Goal: Task Accomplishment & Management: Manage account settings

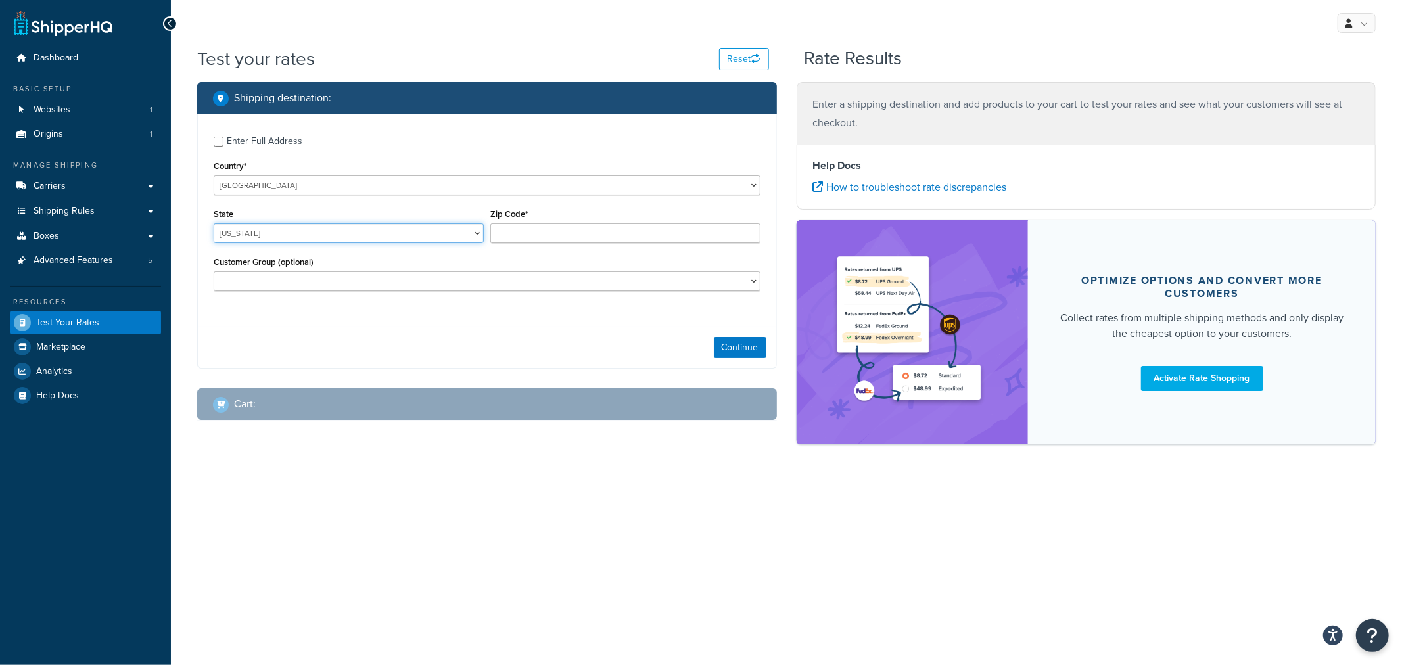
click at [327, 233] on select "Alabama Alaska American Samoa Arizona Arkansas Armed Forces Americas Armed Forc…" at bounding box center [349, 233] width 270 height 20
select select "KS"
click at [535, 235] on input "Zip Code*" at bounding box center [625, 233] width 270 height 20
type input "66061"
click at [750, 352] on button "Continue" at bounding box center [740, 347] width 53 height 21
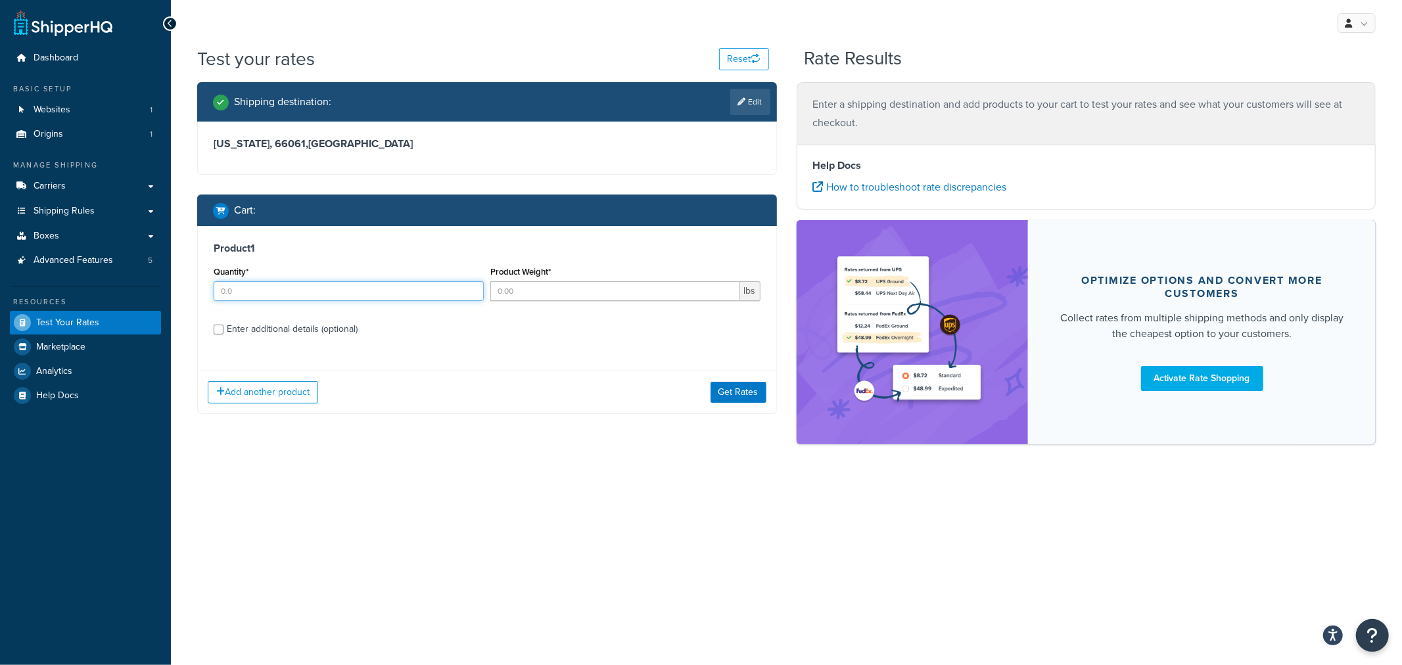
click at [241, 294] on input "Quantity*" at bounding box center [349, 291] width 270 height 20
type input "1"
click at [528, 292] on input "Product Weight*" at bounding box center [615, 291] width 250 height 20
type input "1"
click at [739, 392] on button "Get Rates" at bounding box center [738, 392] width 56 height 21
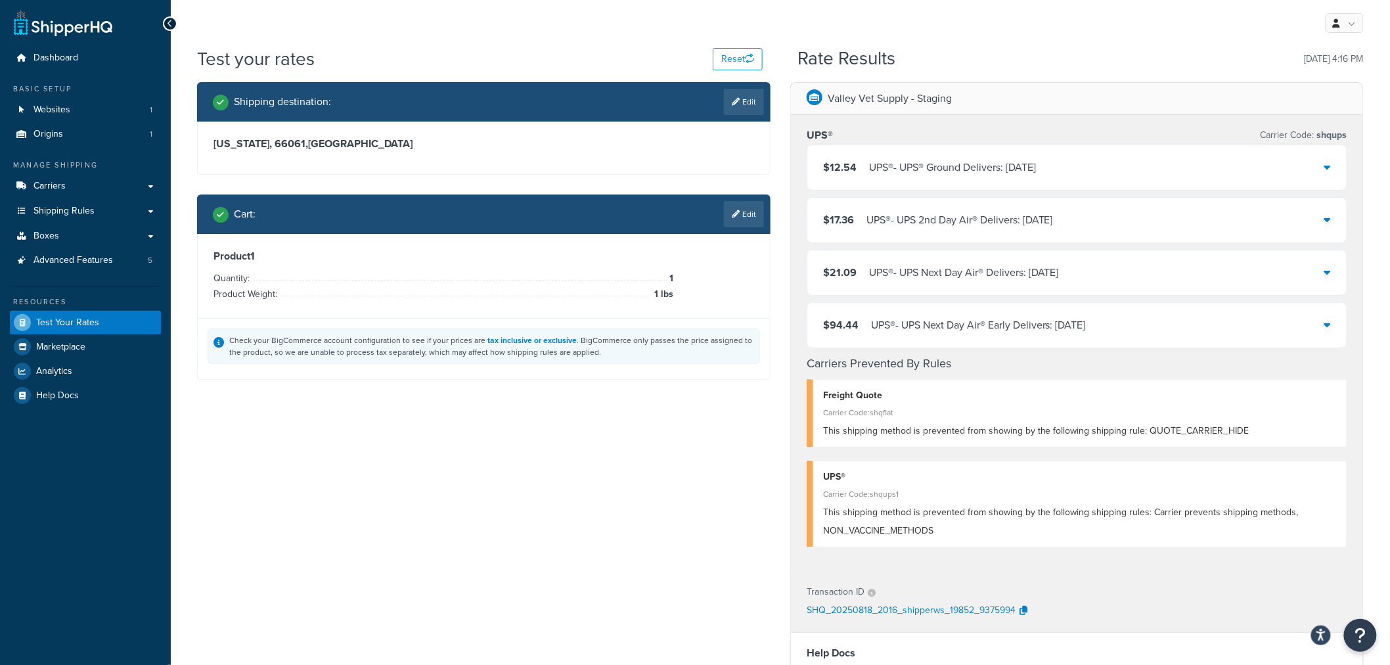
click at [1333, 165] on div "$12.54 UPS® - UPS® Ground Delivers: Wed, Aug 20" at bounding box center [1078, 167] width 540 height 45
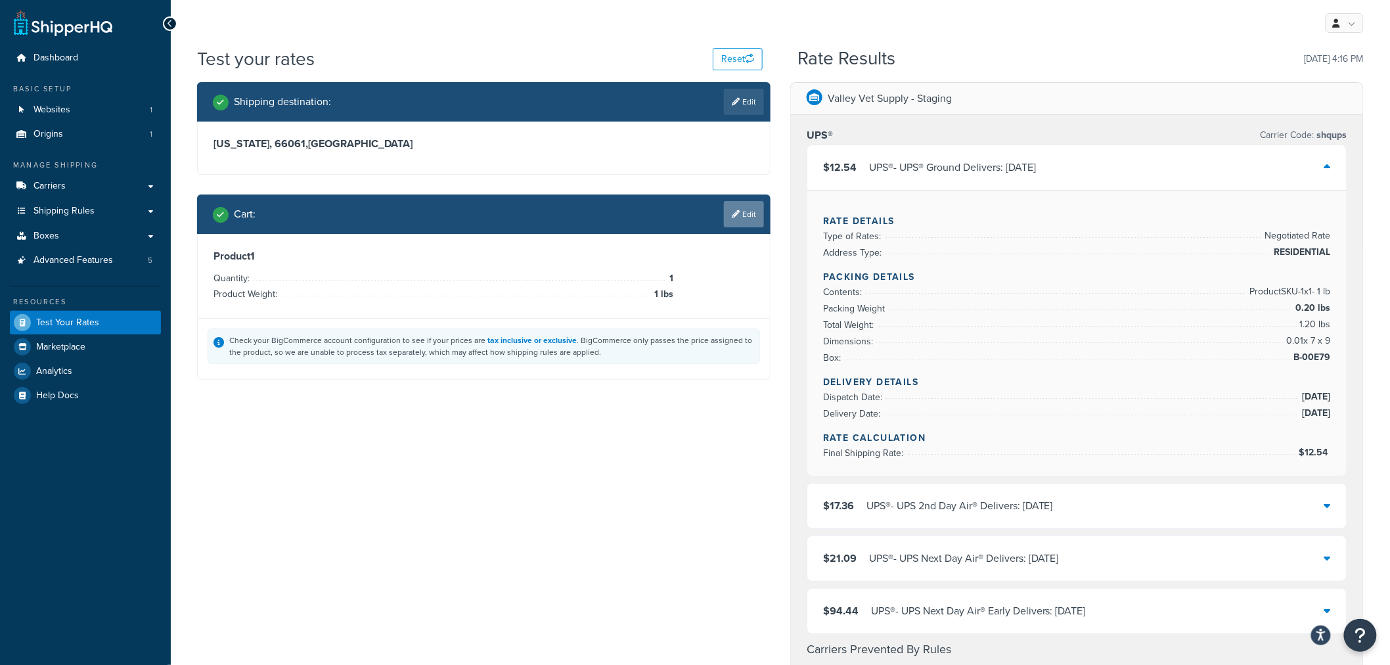
click at [754, 210] on link "Edit" at bounding box center [744, 214] width 40 height 26
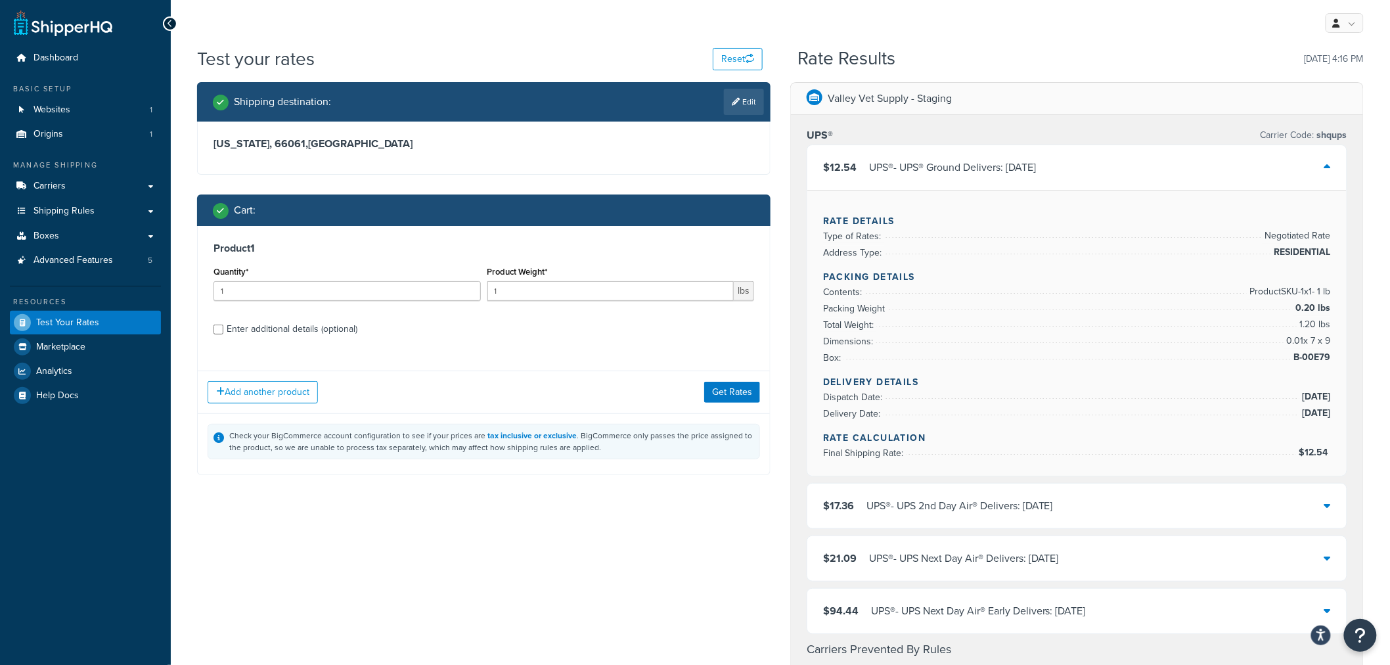
click at [307, 329] on div "Enter additional details (optional)" at bounding box center [292, 329] width 131 height 18
click at [223, 329] on input "Enter additional details (optional)" at bounding box center [219, 330] width 10 height 10
checkbox input "true"
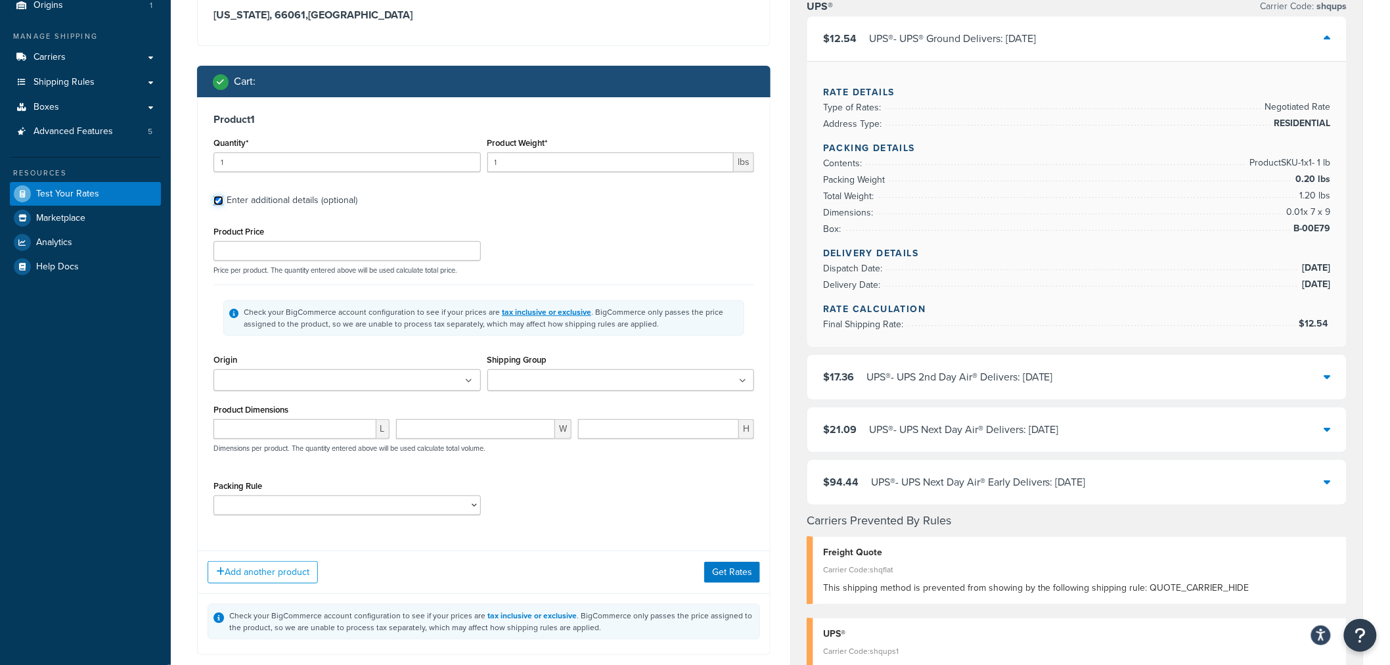
scroll to position [146, 0]
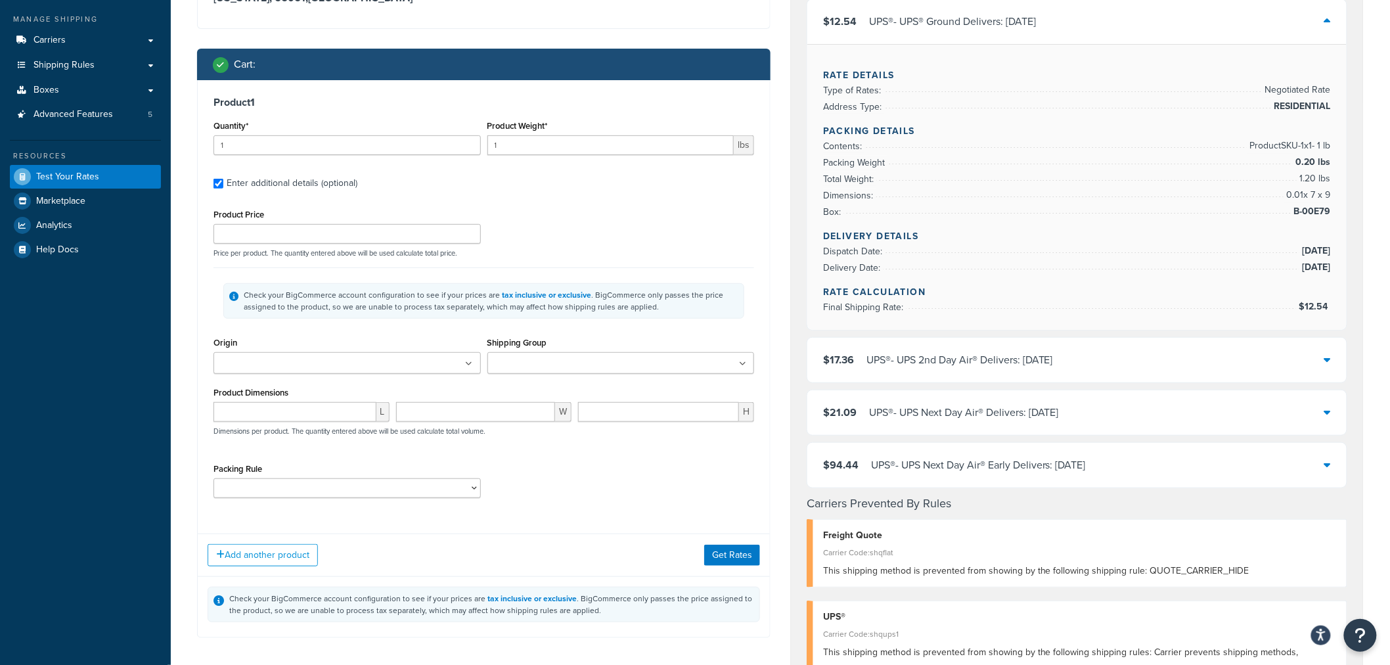
click at [414, 369] on ul at bounding box center [347, 363] width 267 height 22
click at [287, 490] on select "BestFit HAZARD SHIP_SEPARATELY unitsPerBox" at bounding box center [347, 492] width 267 height 20
select select "86234"
click at [214, 483] on select "BestFit HAZARD SHIP_SEPARATELY unitsPerBox" at bounding box center [347, 492] width 267 height 20
click at [581, 363] on input "Shipping Group" at bounding box center [550, 364] width 116 height 14
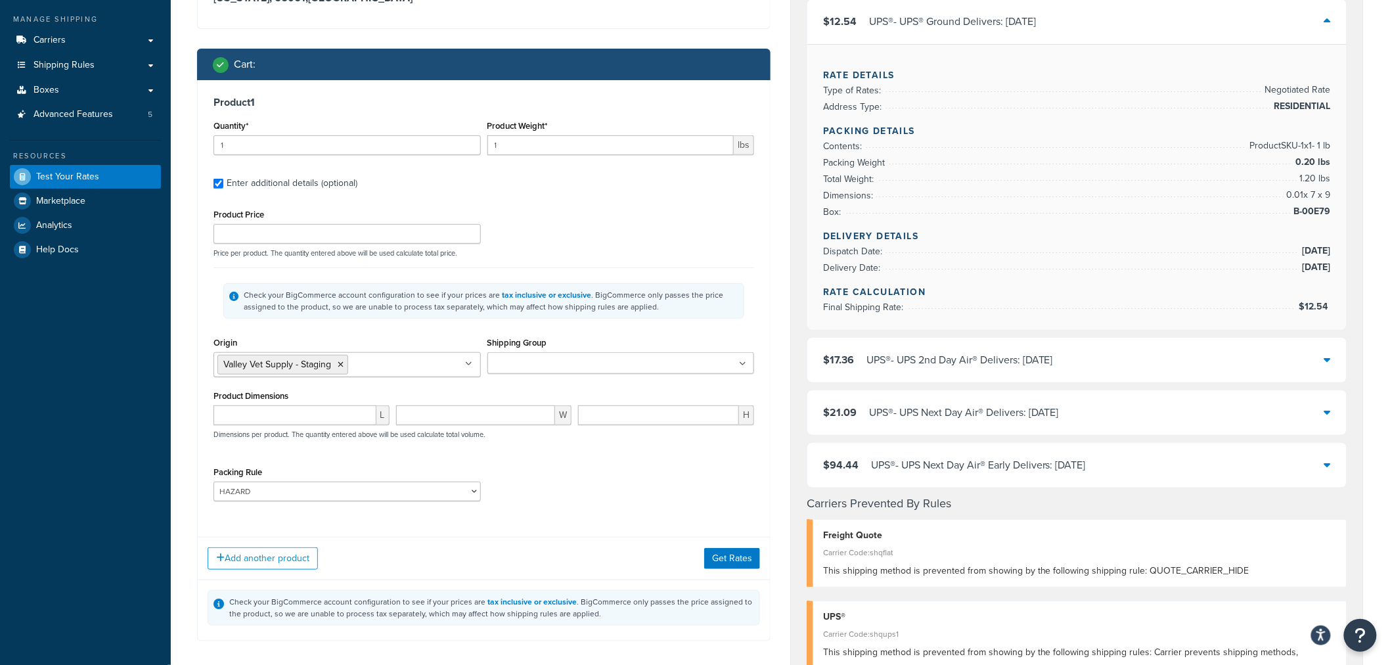
click at [763, 356] on div "Product 1 Quantity* 1 Product Weight* 1 lbs Enter additional details (optional)…" at bounding box center [484, 303] width 572 height 447
click at [723, 565] on button "Get Rates" at bounding box center [732, 558] width 56 height 21
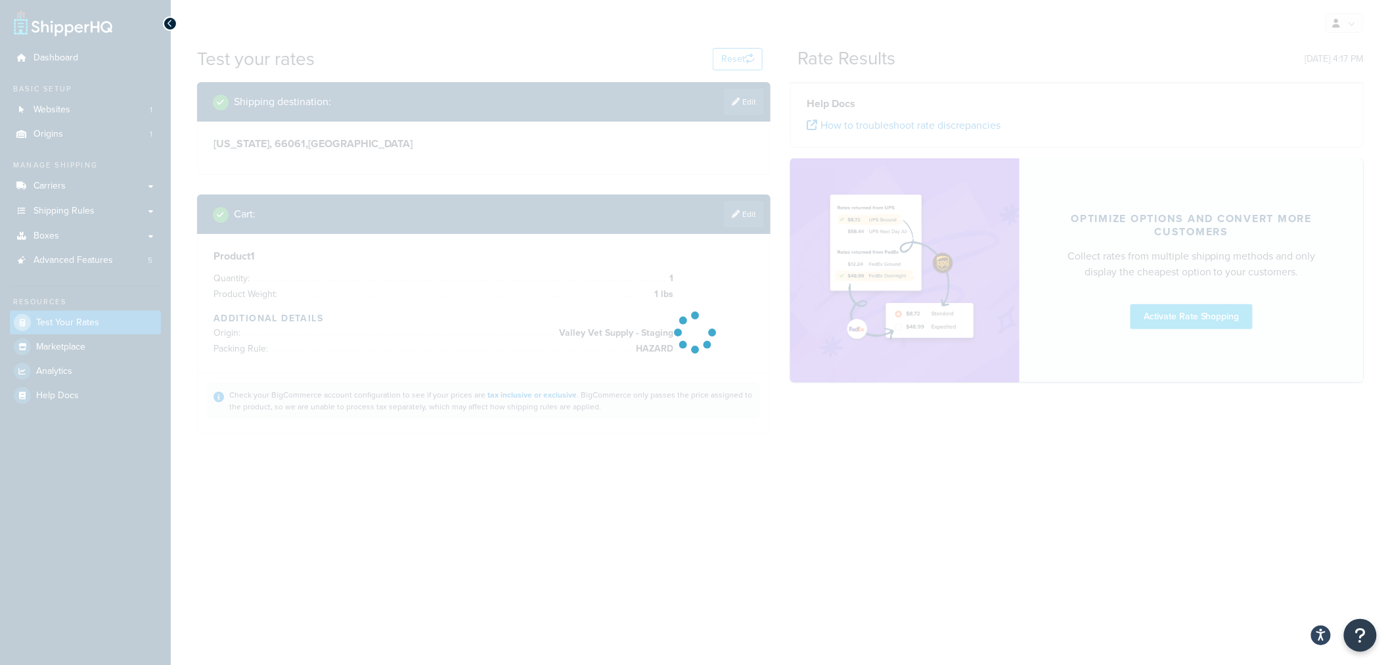
scroll to position [0, 0]
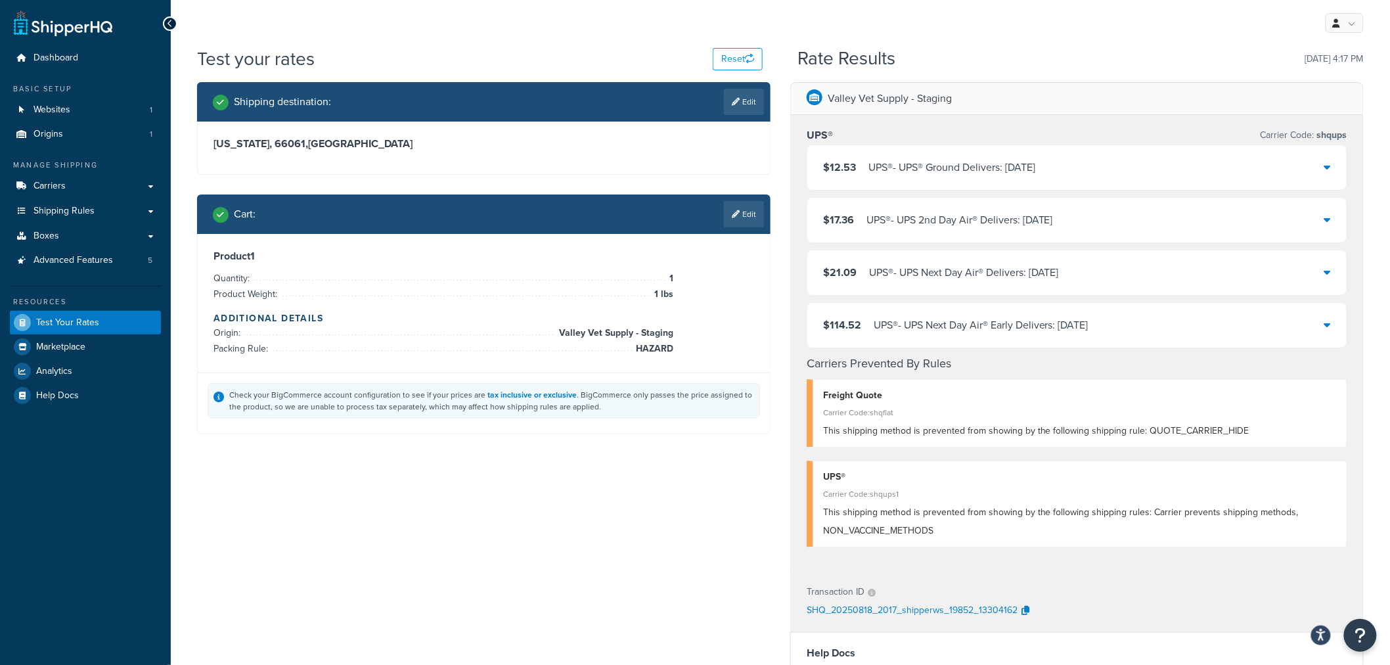
click at [1330, 166] on icon at bounding box center [1328, 167] width 7 height 11
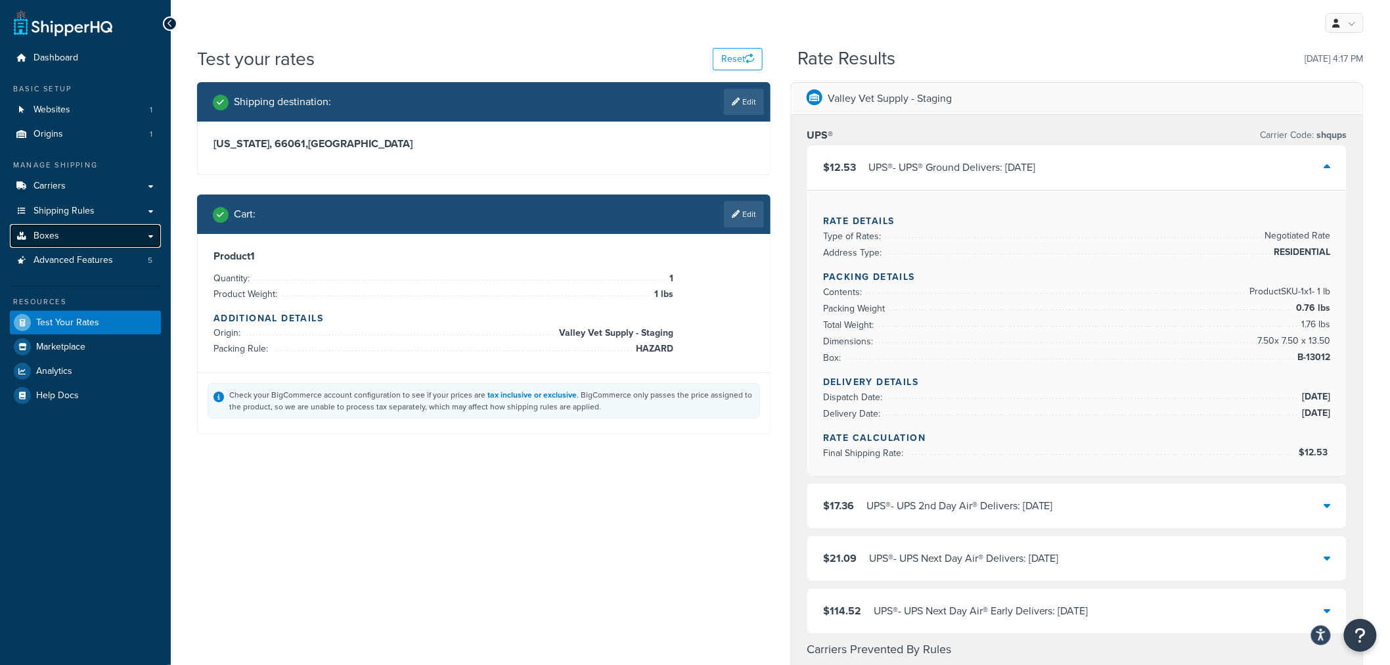
click at [150, 235] on link "Boxes" at bounding box center [85, 236] width 151 height 24
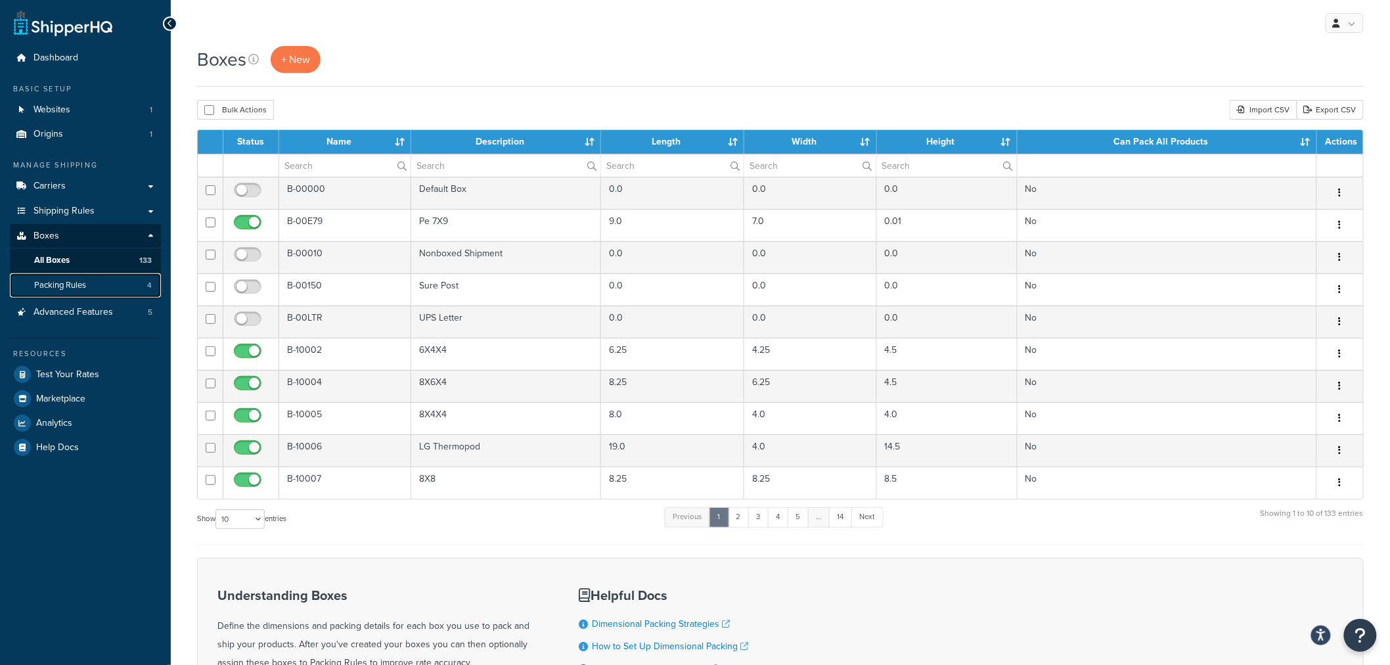
click at [67, 287] on span "Packing Rules" at bounding box center [60, 285] width 52 height 11
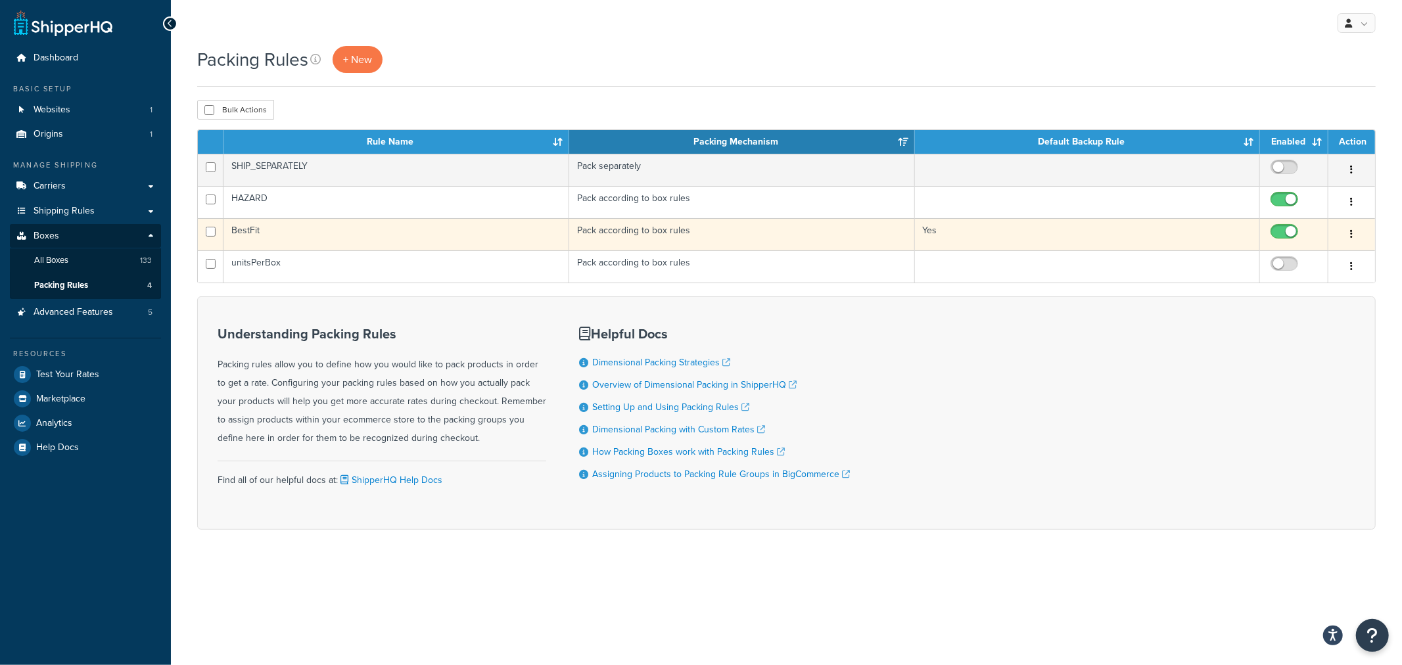
click at [252, 232] on td "BestFit" at bounding box center [396, 234] width 346 height 32
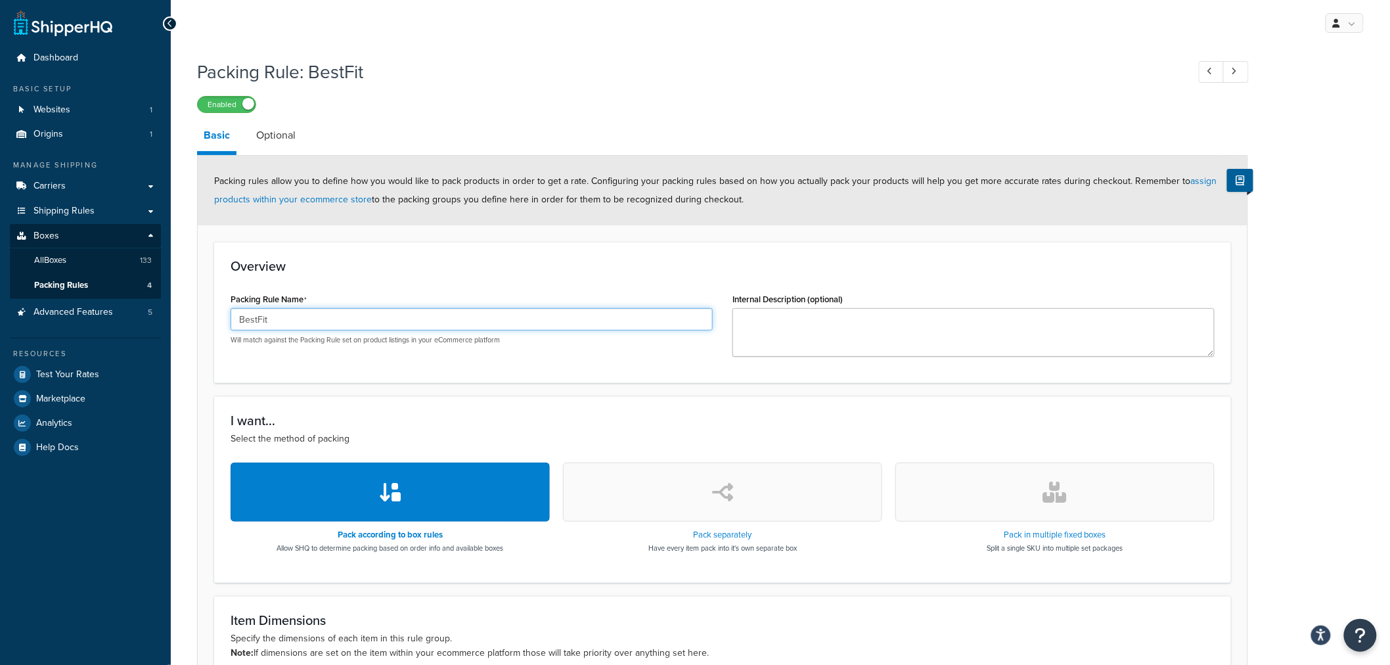
drag, startPoint x: 300, startPoint y: 319, endPoint x: 204, endPoint y: 317, distance: 95.3
click at [204, 317] on form "Packing rules allow you to define how you would like to pack products in order …" at bounding box center [723, 560] width 1050 height 809
click at [201, 313] on form "Packing rules allow you to define how you would like to pack products in order …" at bounding box center [723, 560] width 1050 height 809
drag, startPoint x: 290, startPoint y: 321, endPoint x: 160, endPoint y: 319, distance: 129.5
click at [160, 319] on div "Dashboard Basic Setup Websites 1 Origins 1 Manage Shipping Carriers Carriers Al…" at bounding box center [695, 516] width 1390 height 1032
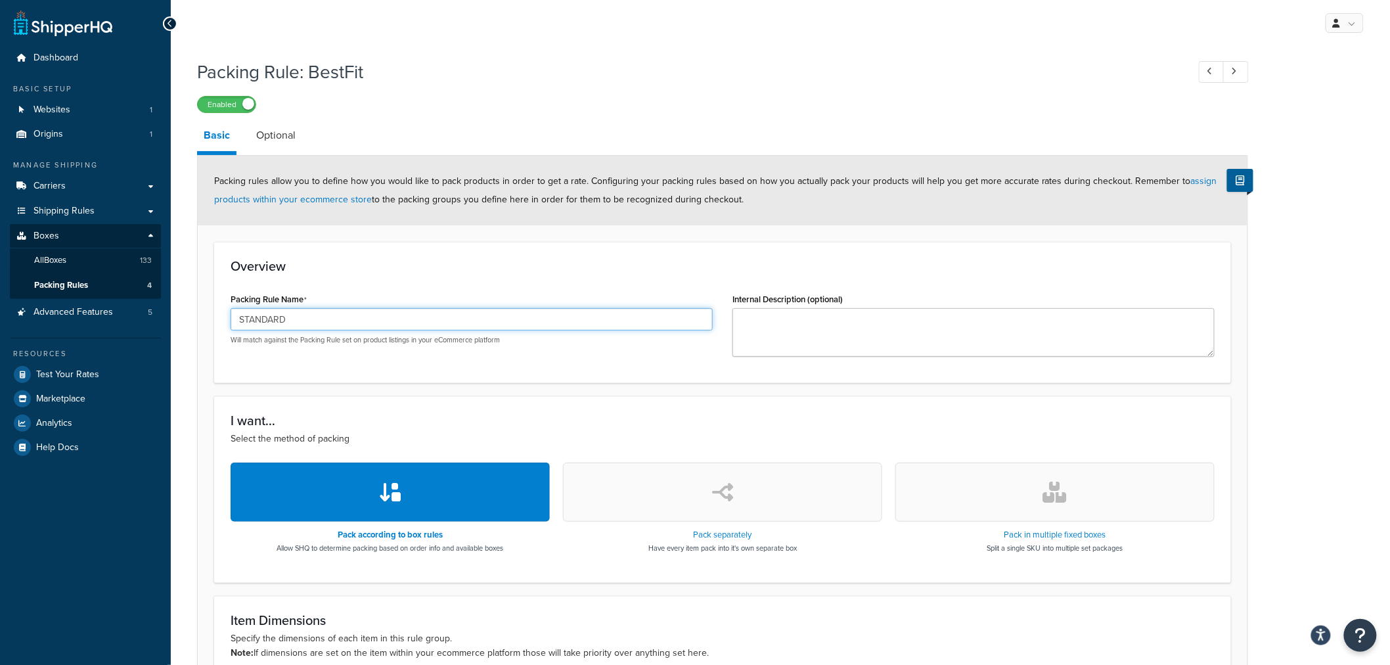
type input "STANDARD"
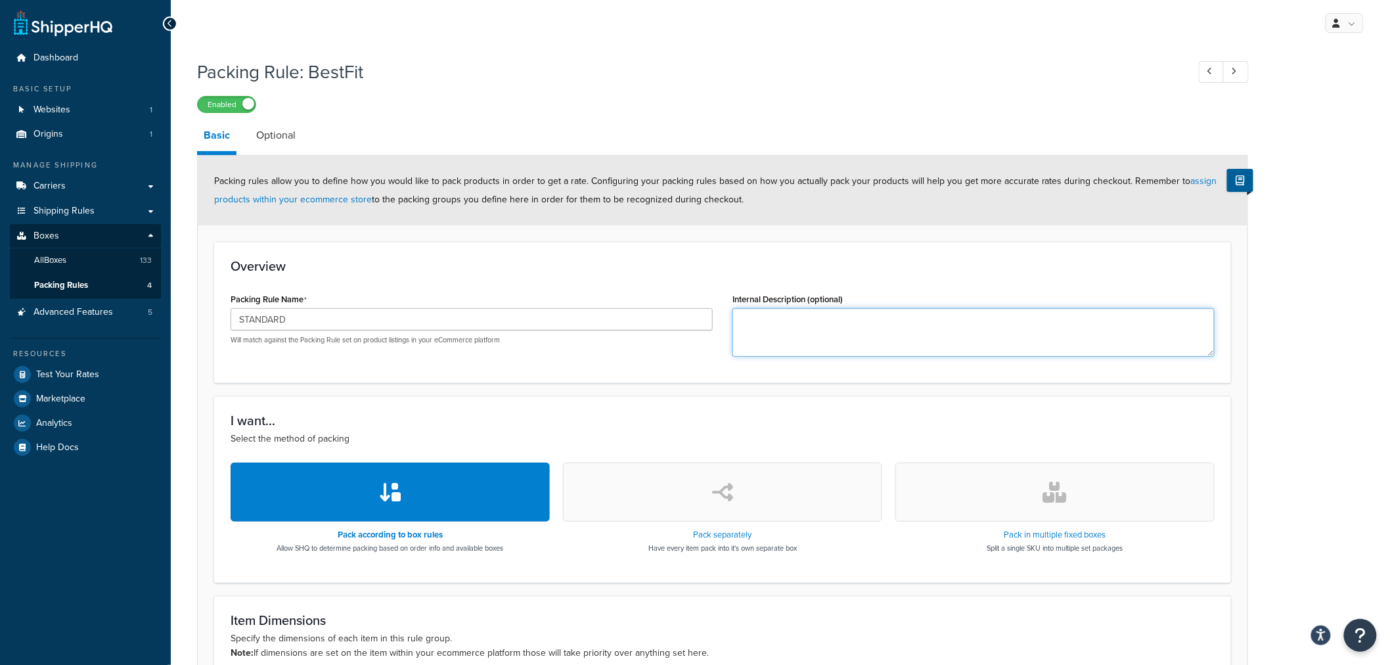
click at [200, 369] on form "Packing rules allow you to define how you would like to pack products in order …" at bounding box center [723, 560] width 1050 height 809
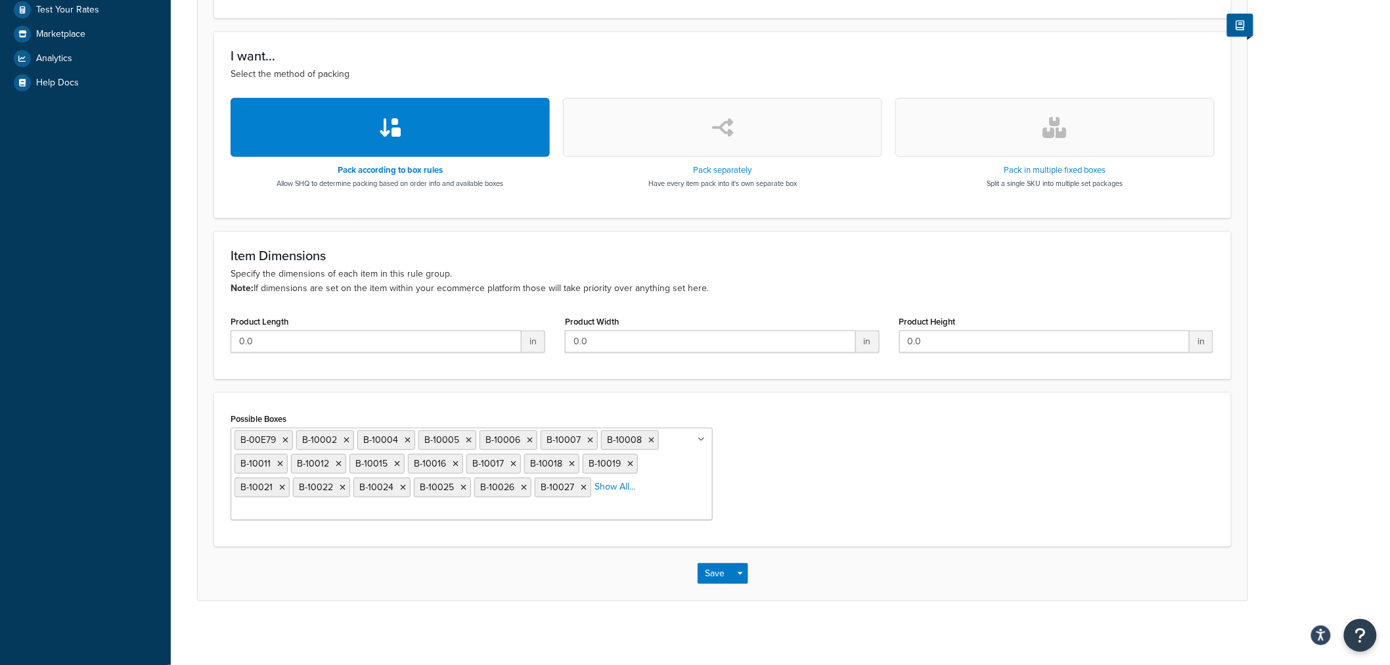
scroll to position [366, 0]
click at [717, 576] on button "Save" at bounding box center [715, 572] width 35 height 21
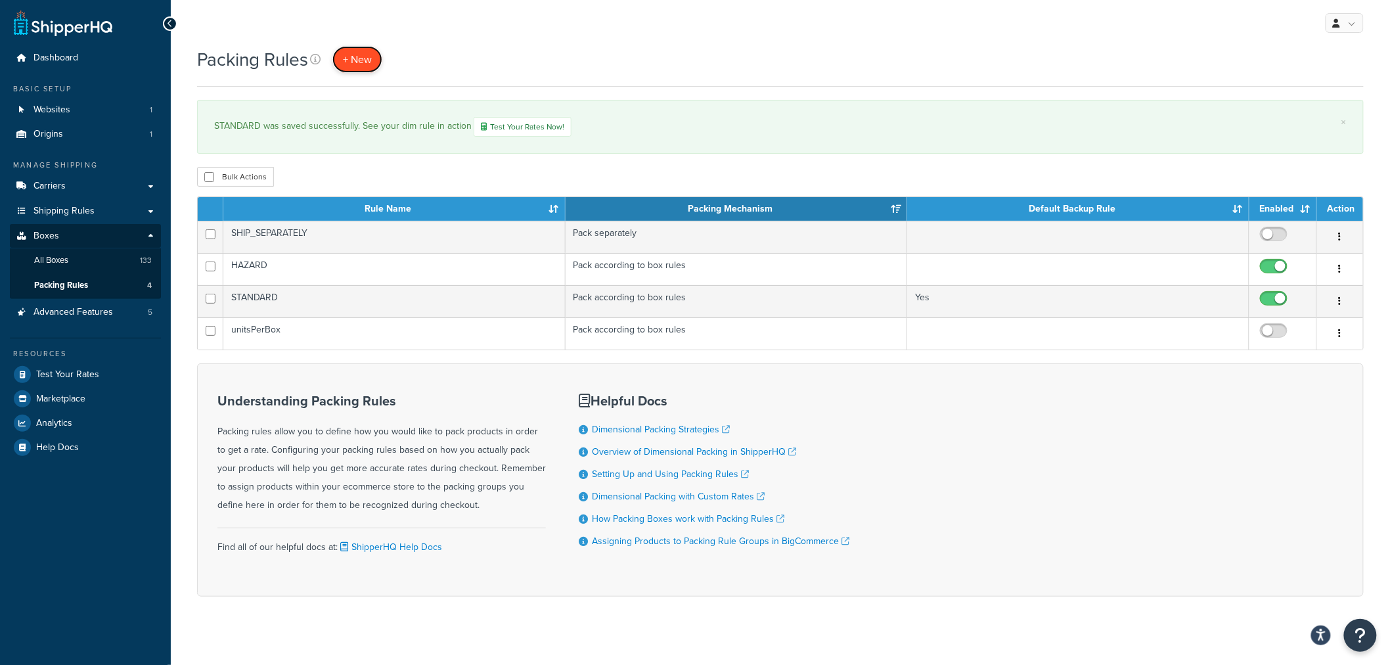
click at [357, 62] on span "+ New" at bounding box center [357, 59] width 29 height 15
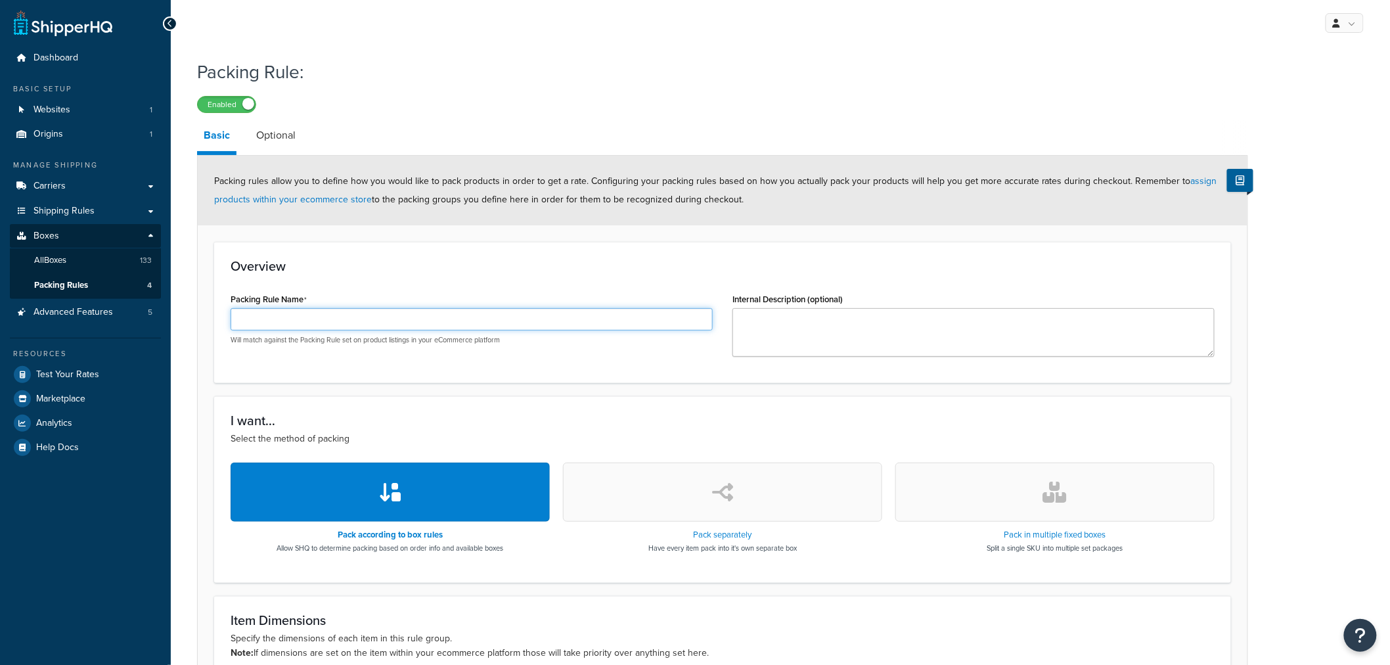
click at [287, 322] on input "Packing Rule Name" at bounding box center [472, 319] width 482 height 22
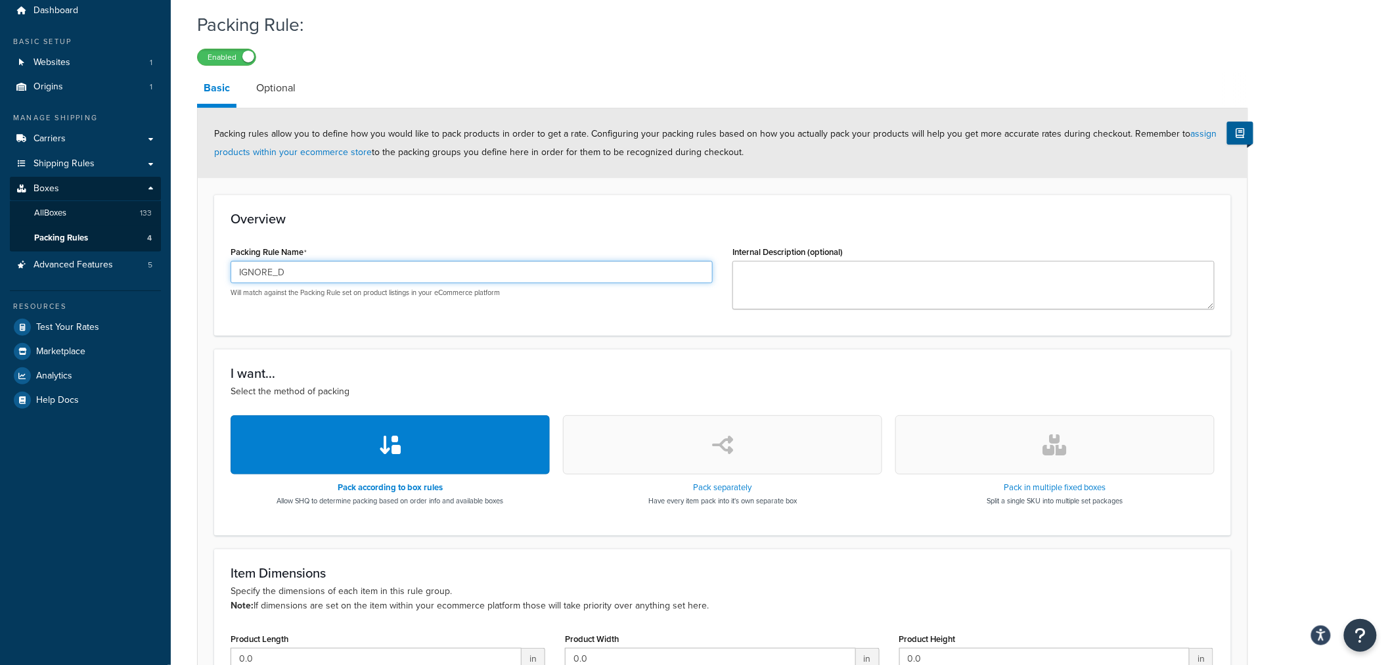
scroll to position [73, 0]
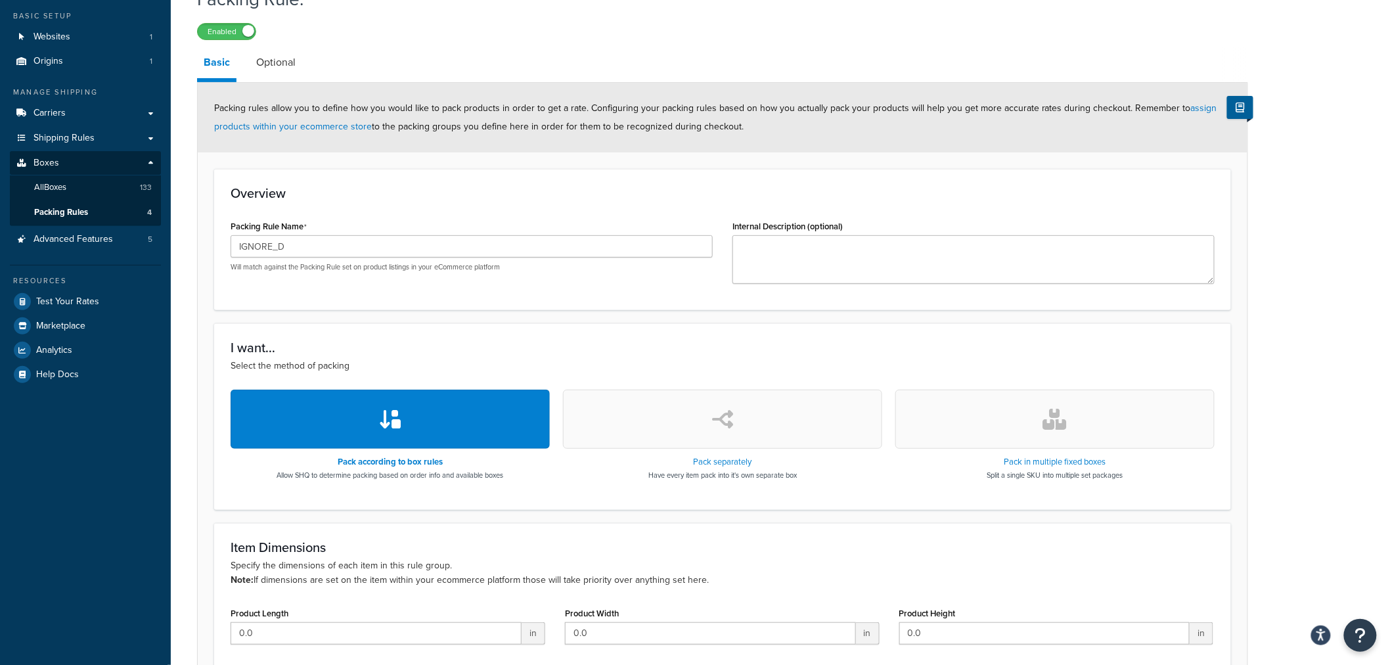
click at [285, 542] on h3 "Item Dimensions" at bounding box center [723, 547] width 984 height 14
copy h3 "Dimensions"
click at [317, 244] on input "IGNORE_D" at bounding box center [472, 246] width 482 height 22
paste input "Dimensions"
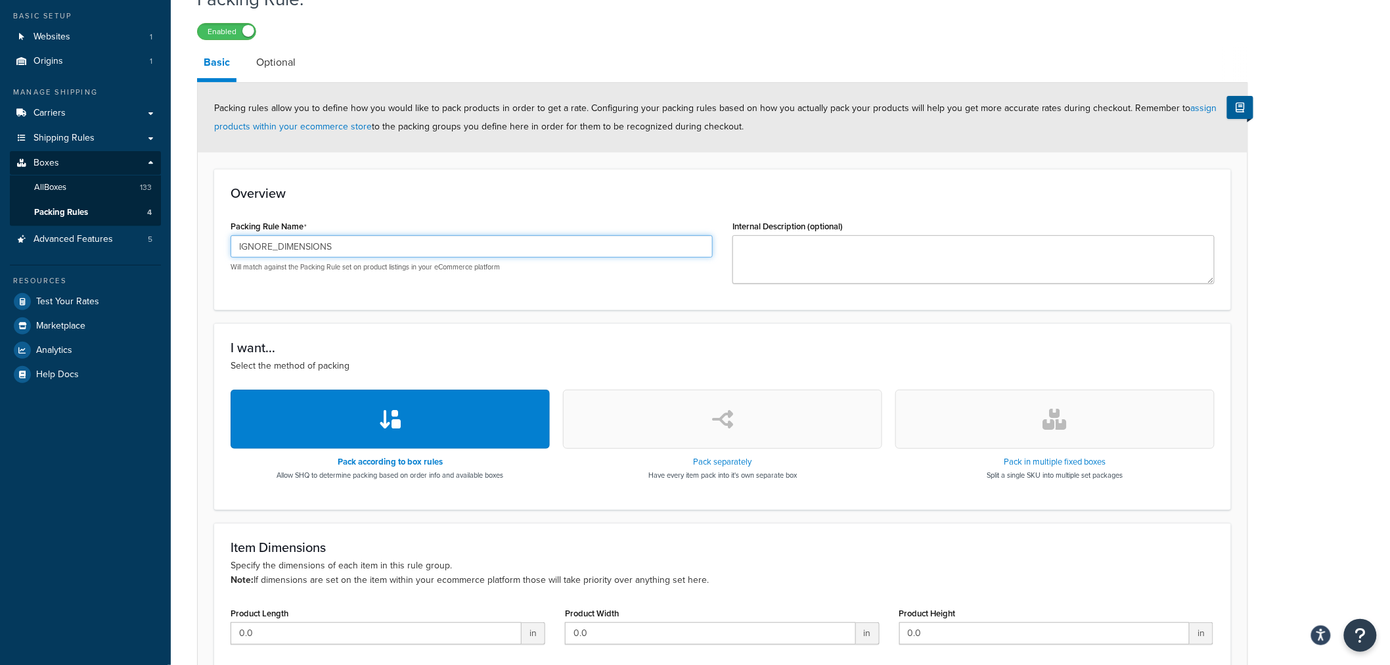
type input "IGNORE_DIMENSIONS"
click at [206, 322] on form "Packing rules allow you to define how you would like to pack products in order …" at bounding box center [723, 452] width 1050 height 738
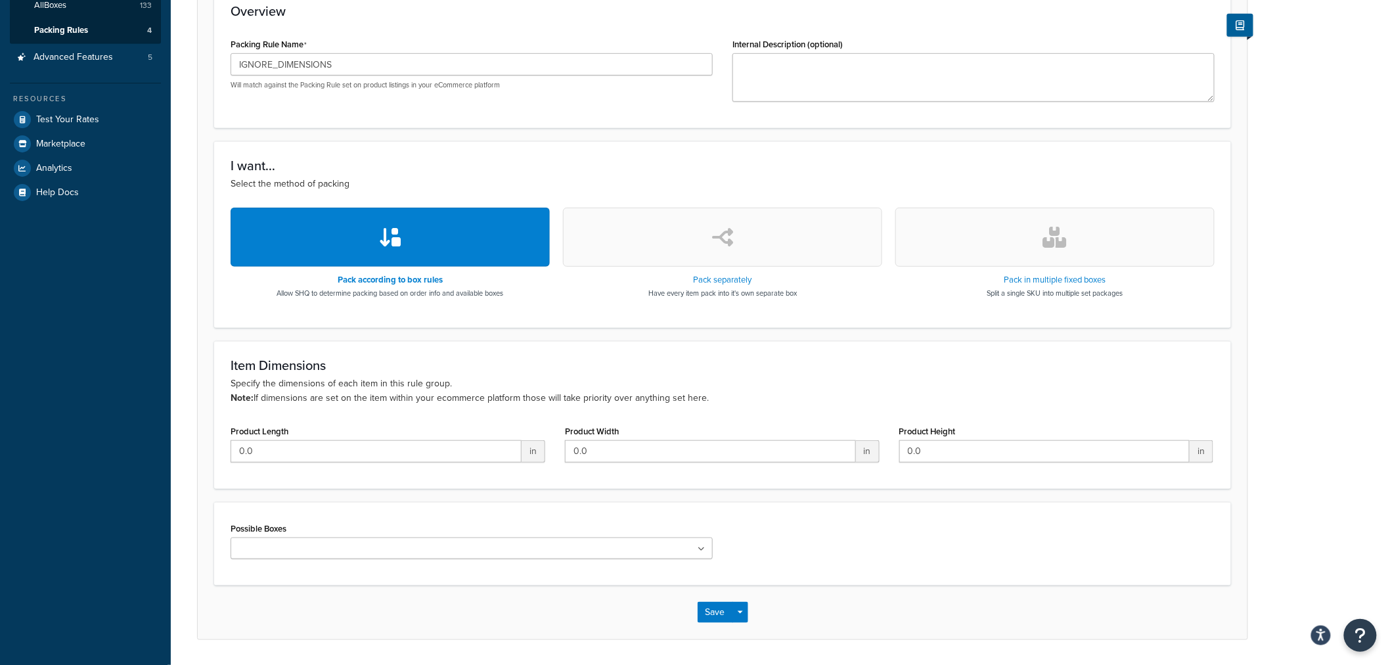
scroll to position [292, 0]
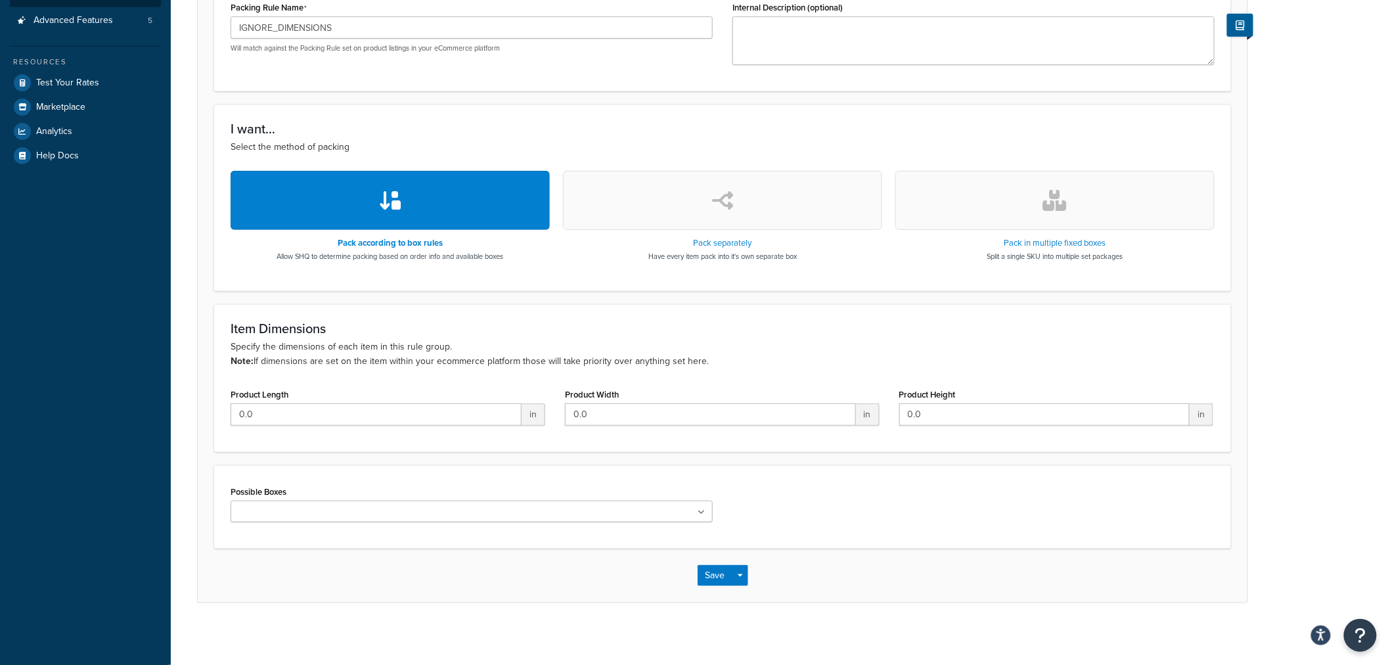
click at [418, 519] on ul at bounding box center [472, 512] width 482 height 22
click at [857, 582] on div "Save Save Dropdown Save and Edit Save and Duplicate Save and Create New" at bounding box center [723, 579] width 1050 height 54
click at [706, 579] on button "Save" at bounding box center [715, 578] width 35 height 21
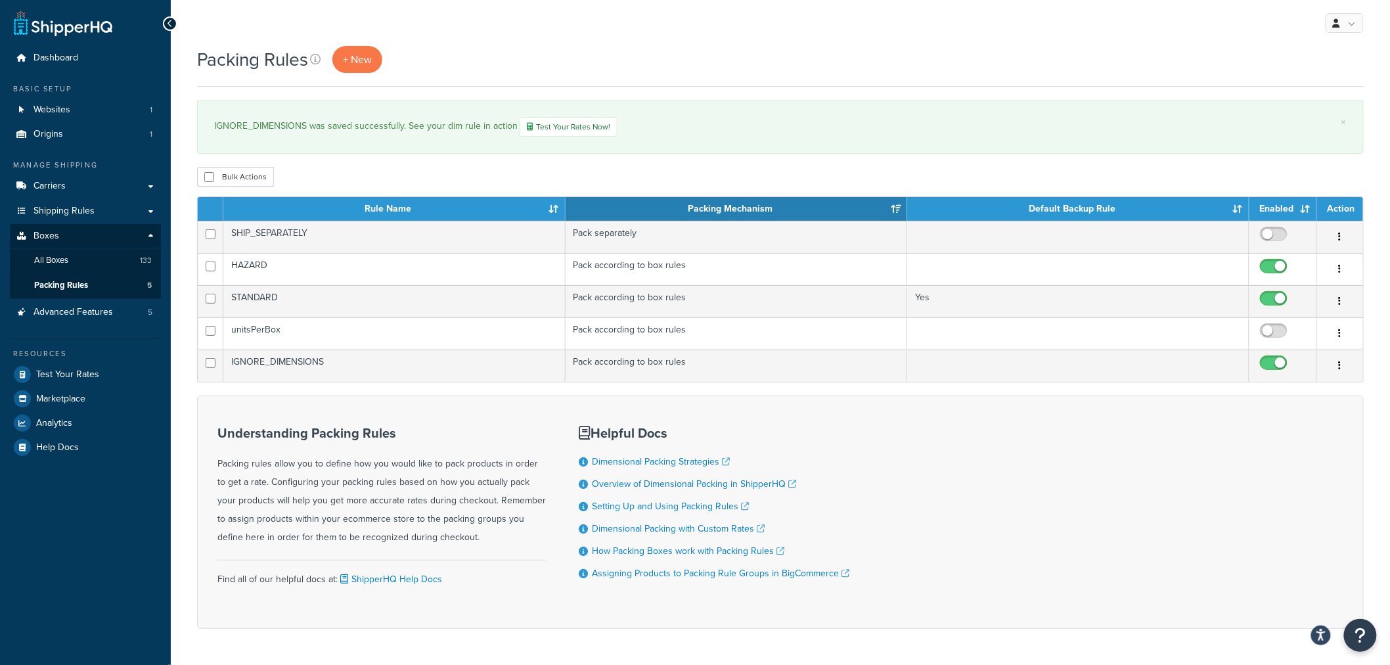
click at [185, 440] on div "Packing Rules + New × IGNORE_DIMENSIONS was saved successfully. See your dim ru…" at bounding box center [781, 360] width 1220 height 629
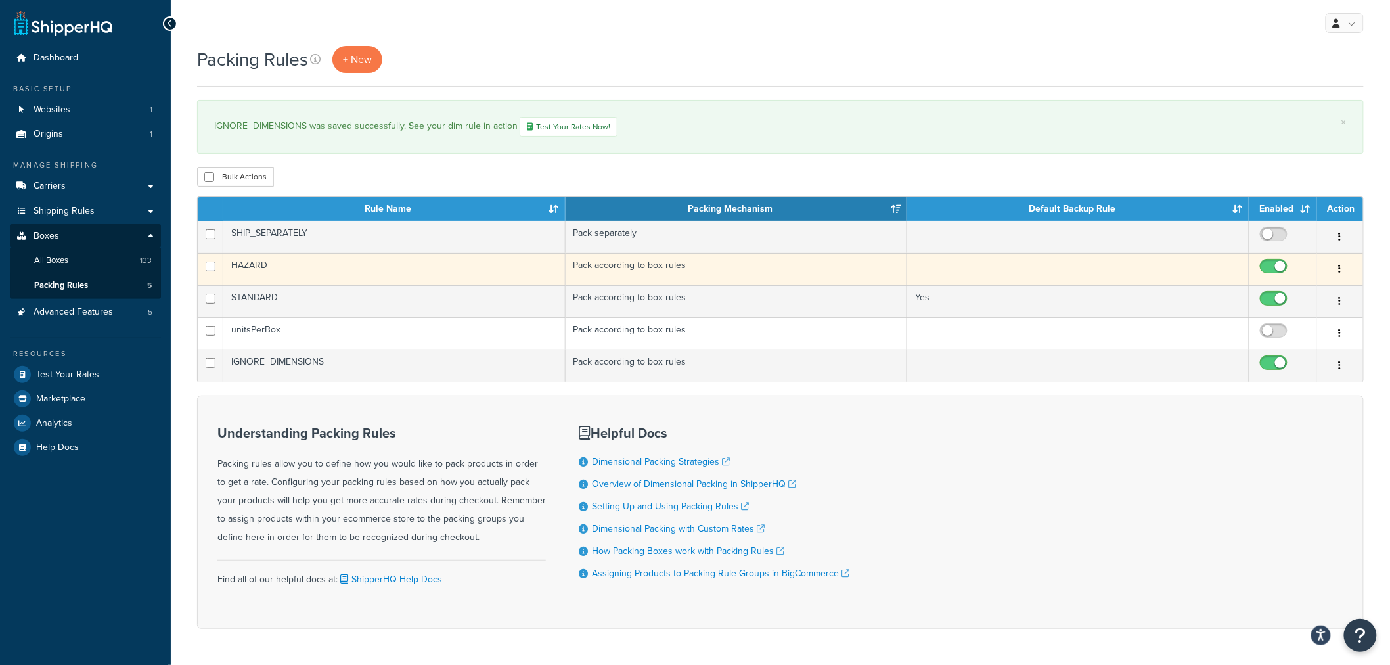
click at [253, 261] on td "HAZARD" at bounding box center [394, 269] width 342 height 32
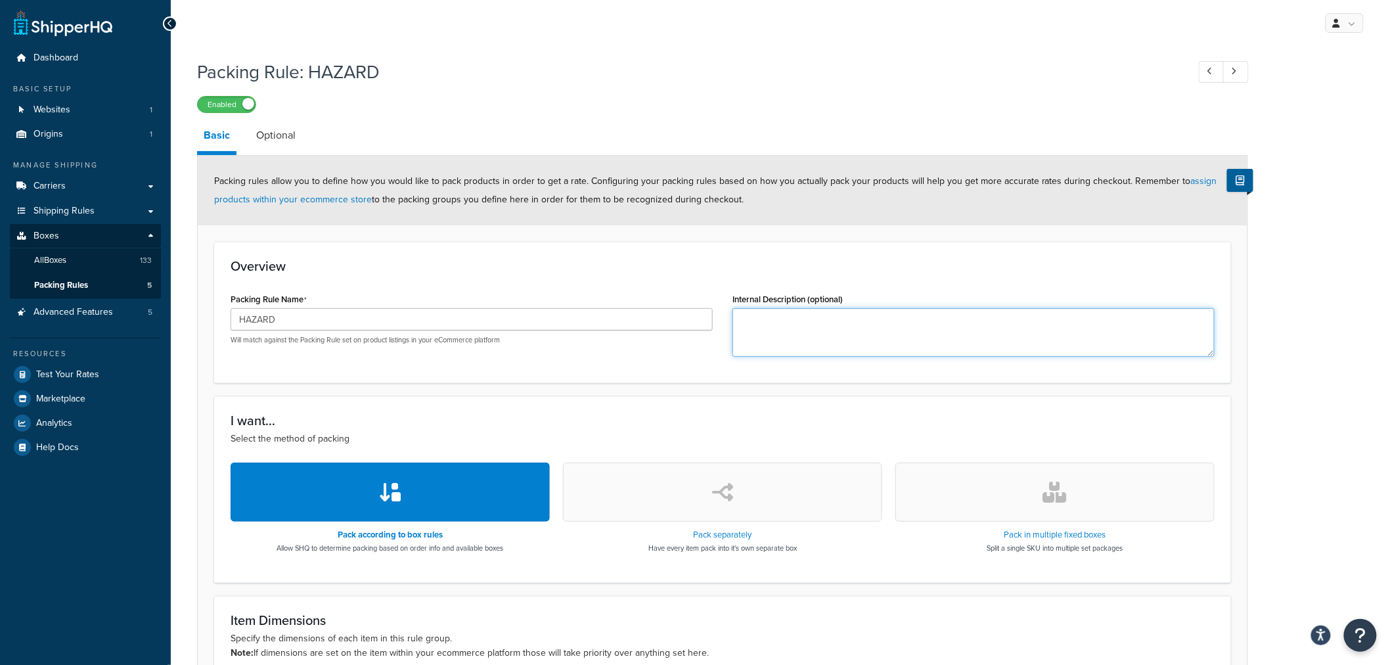
click at [819, 342] on textarea "Internal Description (optional)" at bounding box center [974, 332] width 482 height 49
type textarea "a"
click at [796, 319] on textarea "All boxes" at bounding box center [974, 332] width 482 height 49
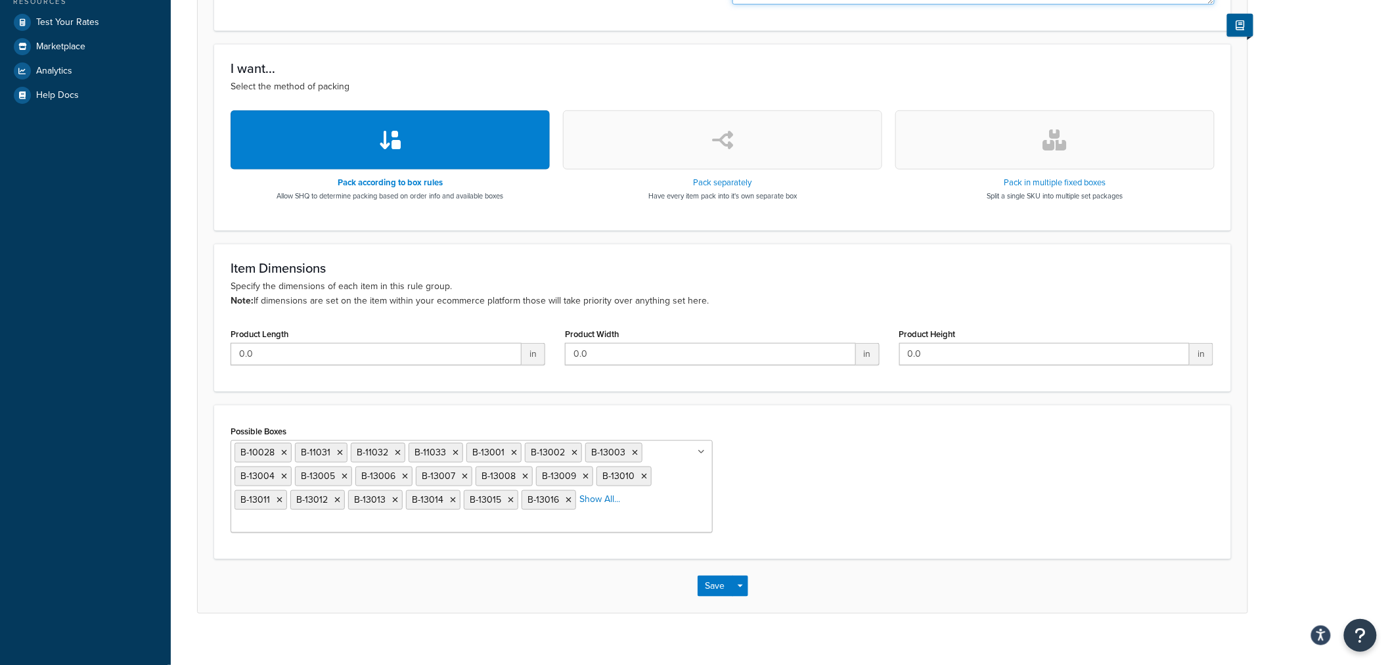
scroll to position [365, 0]
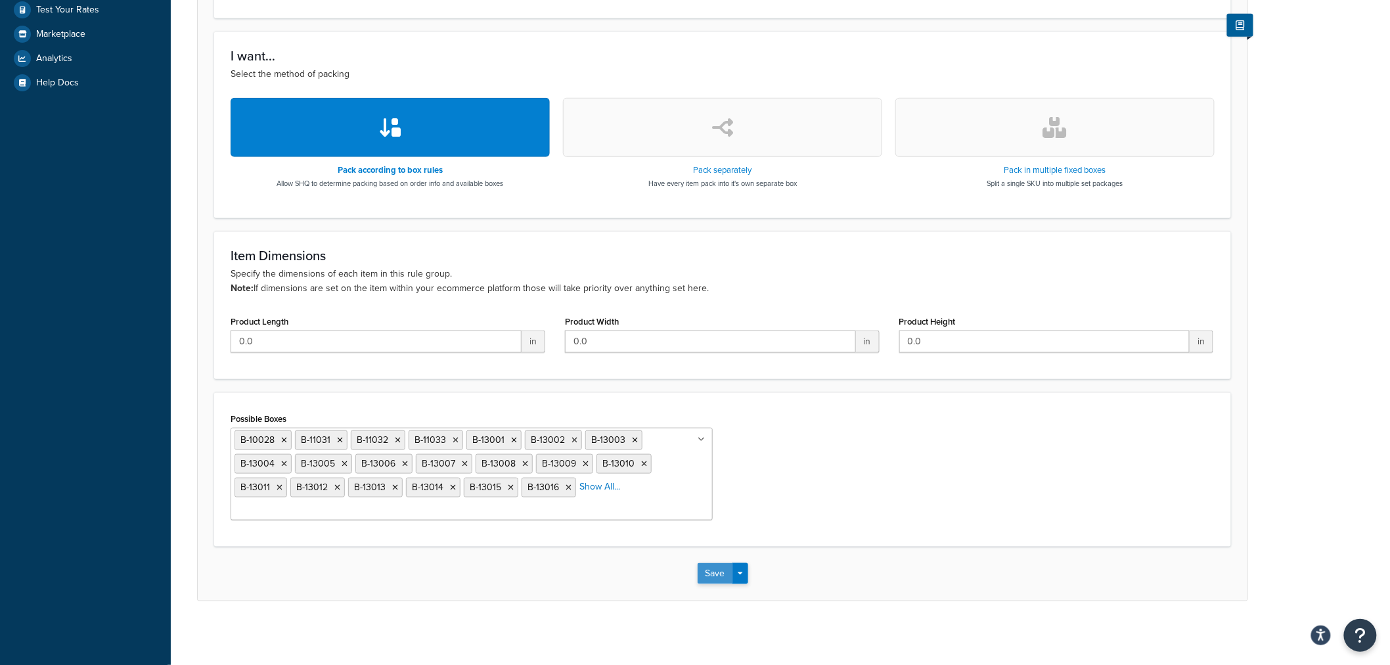
type textarea "All boxes with "4G Box" in hazmat label."
click at [706, 573] on button "Save" at bounding box center [715, 573] width 35 height 21
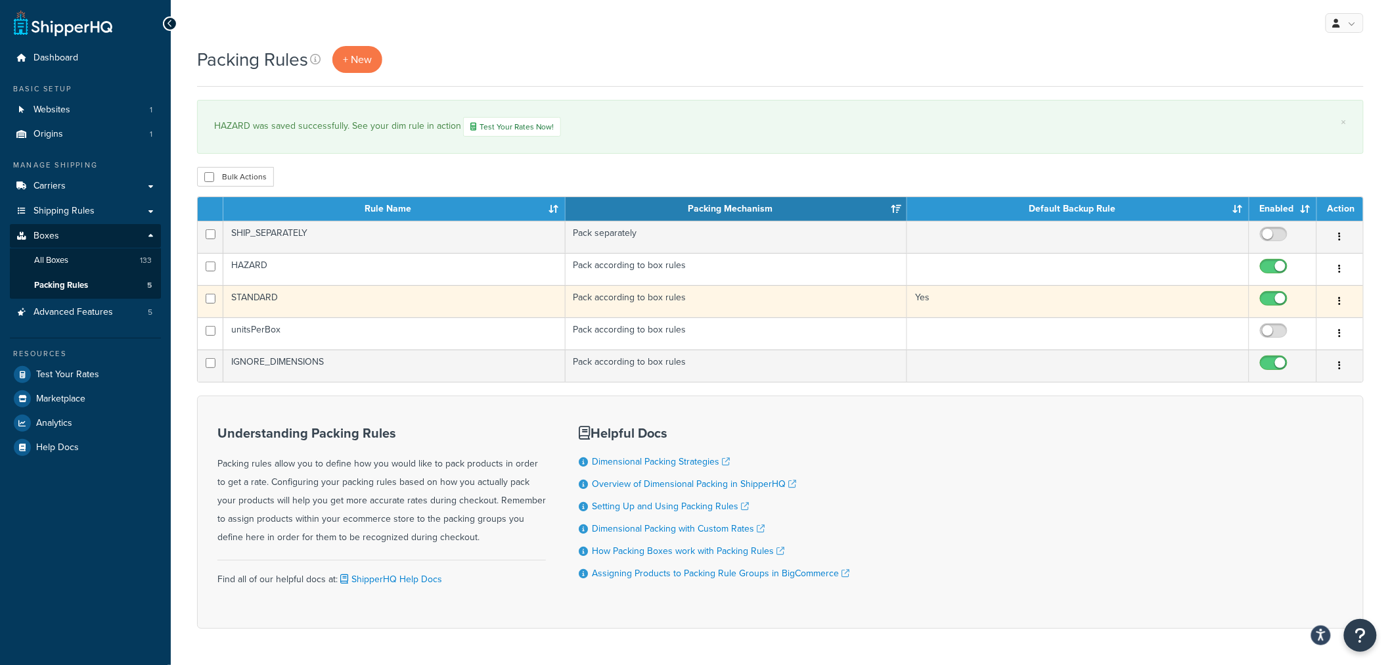
click at [261, 298] on td "STANDARD" at bounding box center [394, 301] width 342 height 32
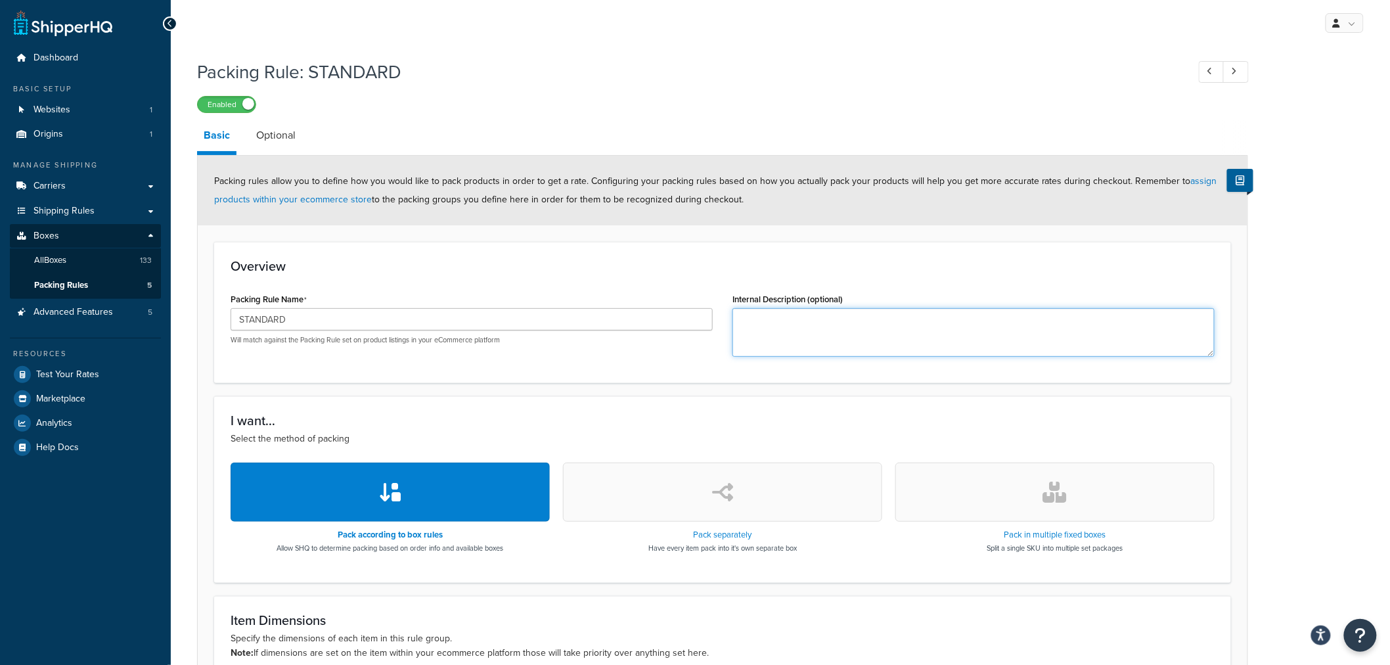
click at [791, 326] on textarea "Internal Description (optional)" at bounding box center [974, 332] width 482 height 49
click at [294, 643] on p "Specify the dimensions of each item in this rule group. Note: If dimensions are…" at bounding box center [723, 645] width 984 height 29
copy p "dimensions"
click at [858, 313] on textarea "All boxes with supplied d" at bounding box center [974, 332] width 482 height 49
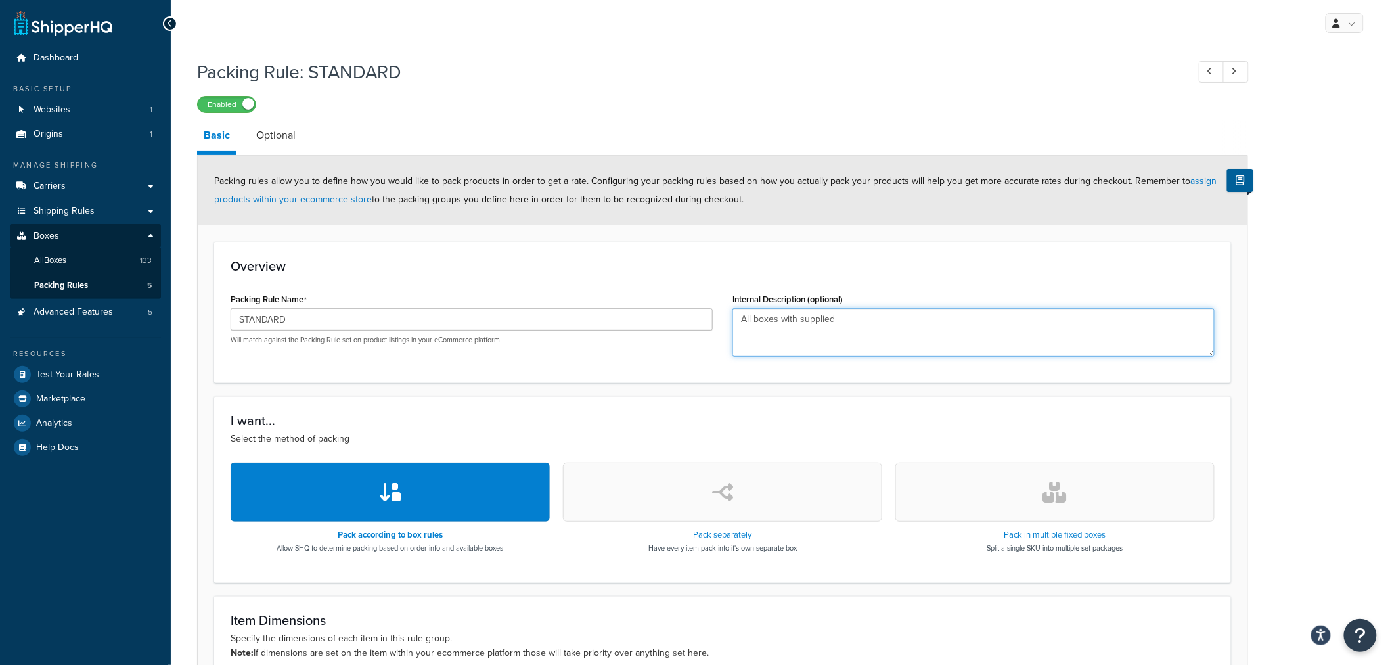
paste textarea "dimensions"
click at [1028, 314] on textarea "All boxes with supplied dimensions and not labeled with a hazmat value during s…" at bounding box center [974, 332] width 482 height 49
type textarea "All boxes with supplied dimensions and not labeled with a hazmat value."
click at [1044, 283] on div "Overview Packing Rule Name STANDARD Will match against the Packing Rule set on …" at bounding box center [722, 312] width 1017 height 141
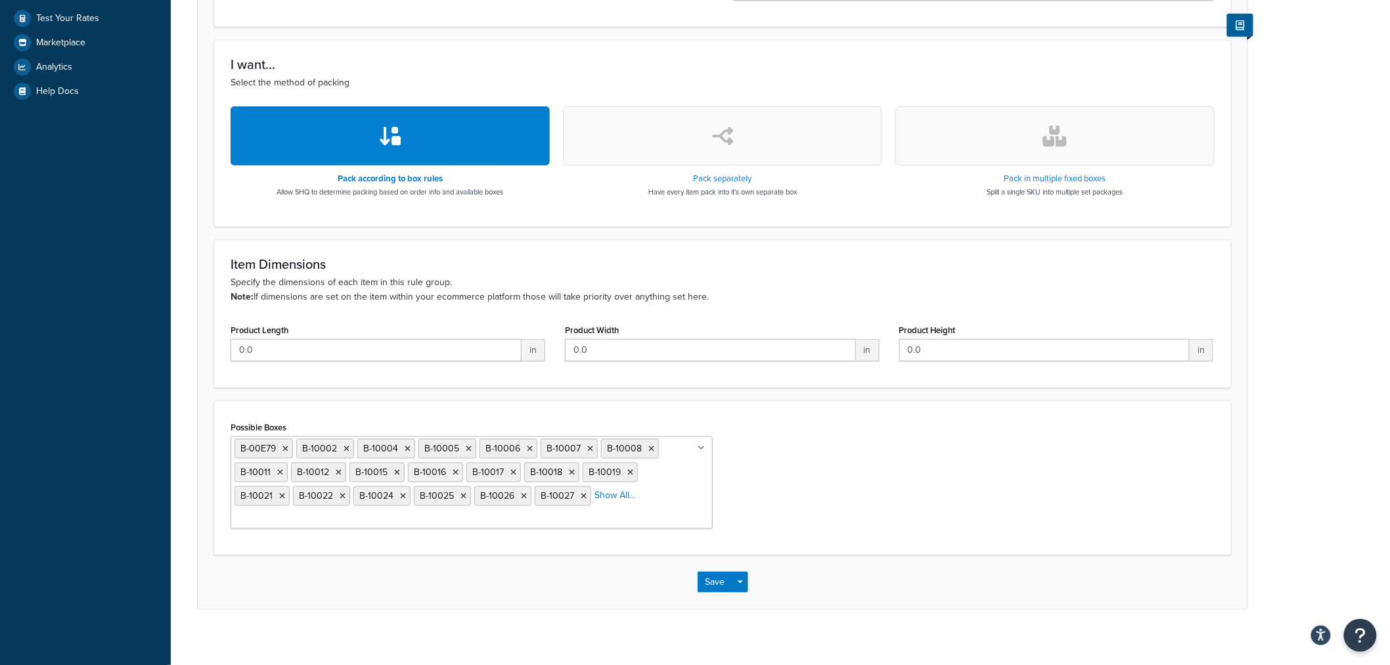
scroll to position [366, 0]
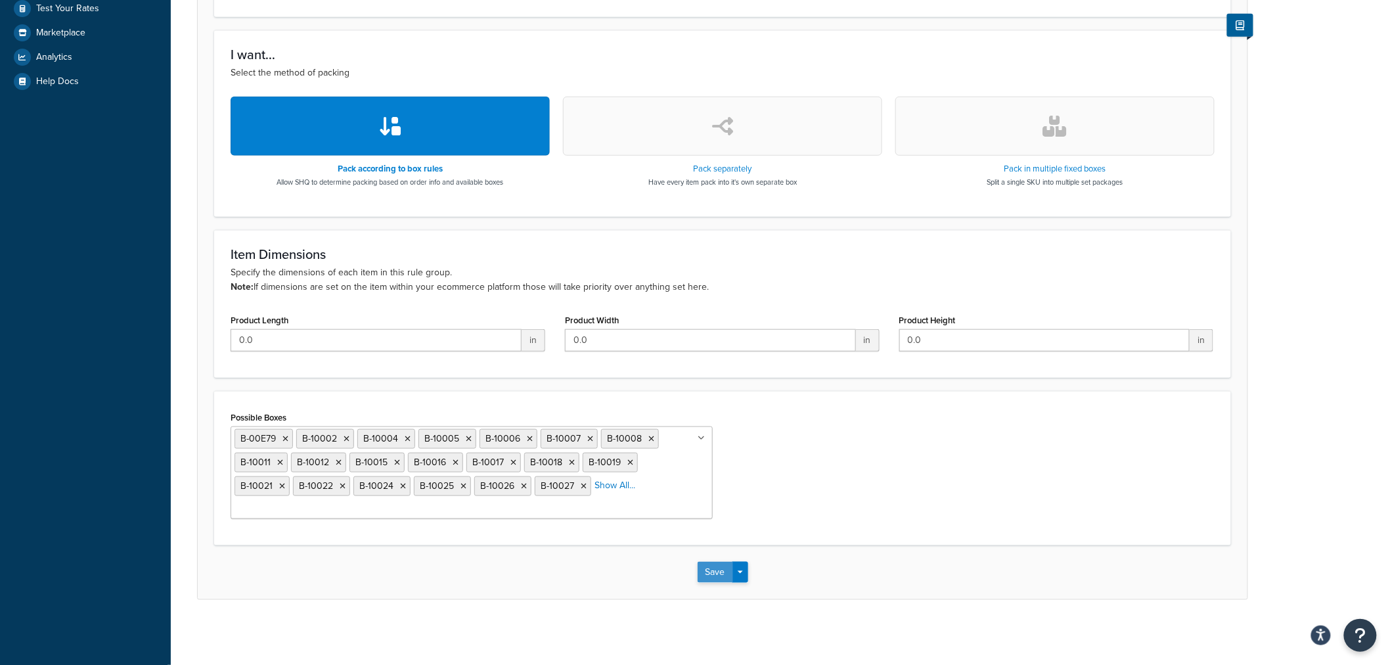
click at [706, 572] on button "Save" at bounding box center [715, 572] width 35 height 21
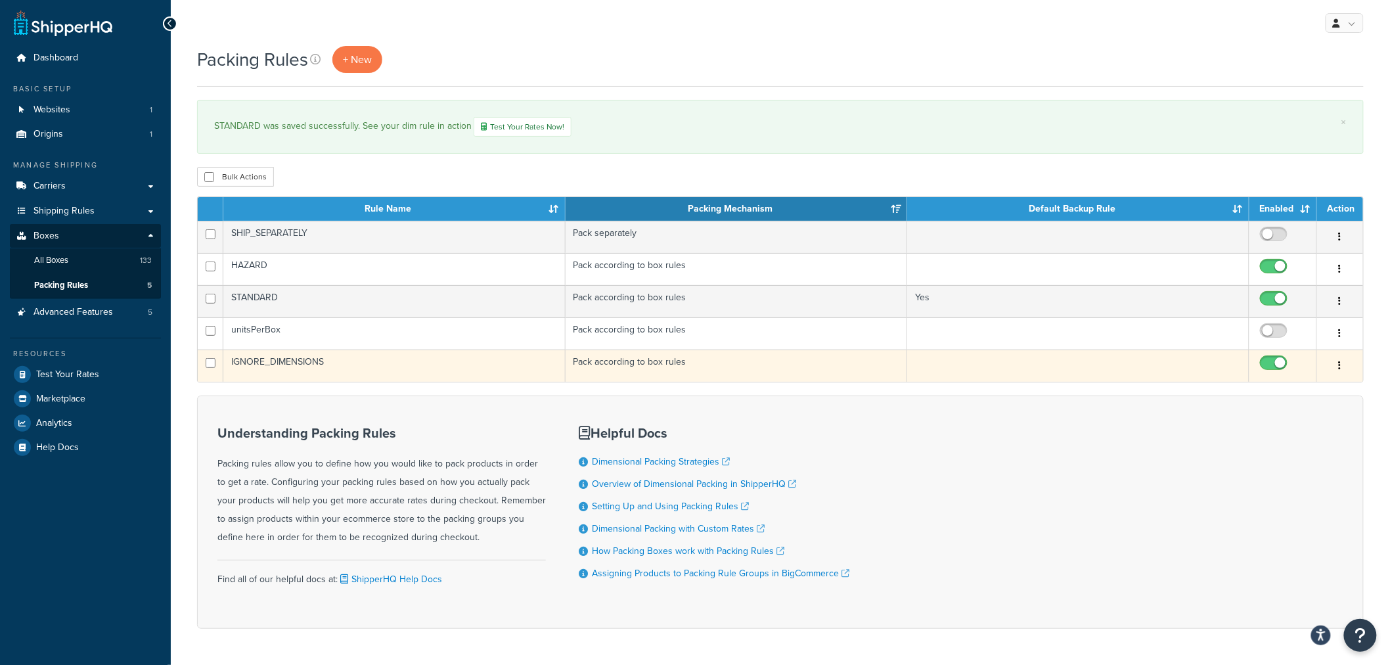
click at [271, 365] on td "IGNORE_DIMENSIONS" at bounding box center [394, 366] width 342 height 32
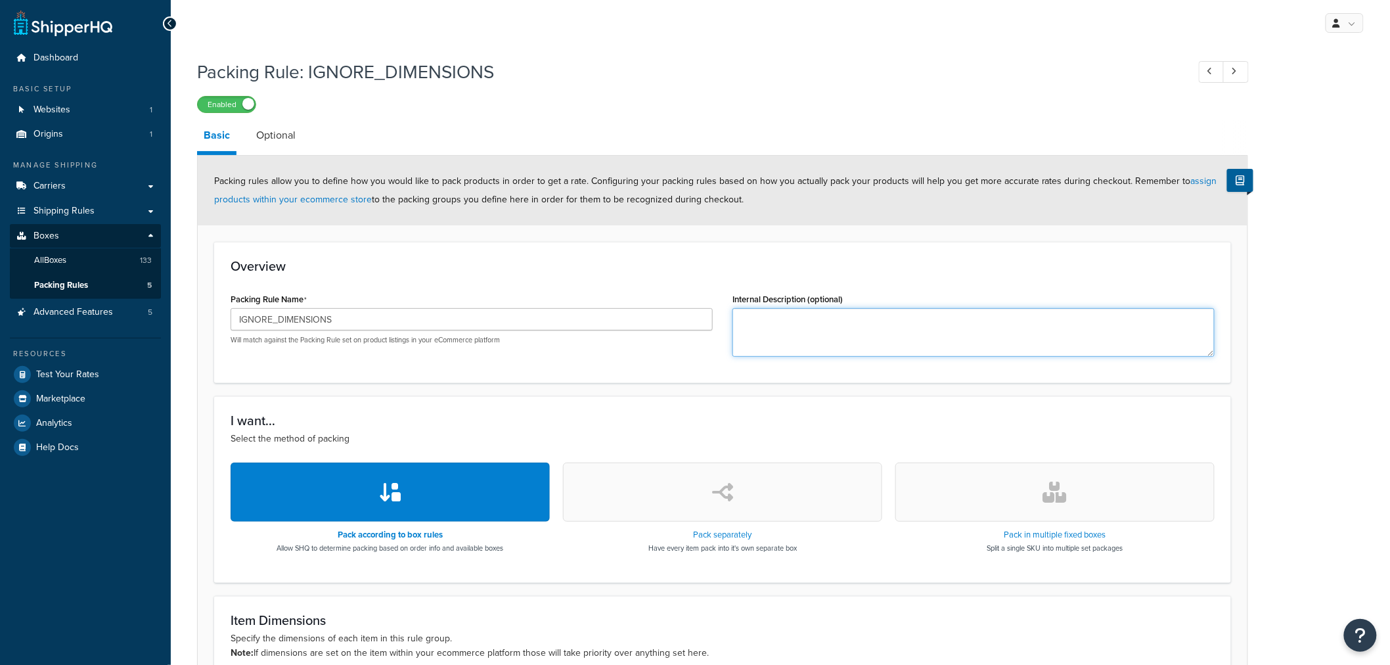
click at [768, 334] on textarea "Internal Description (optional)" at bounding box center [974, 332] width 482 height 49
type textarea "U"
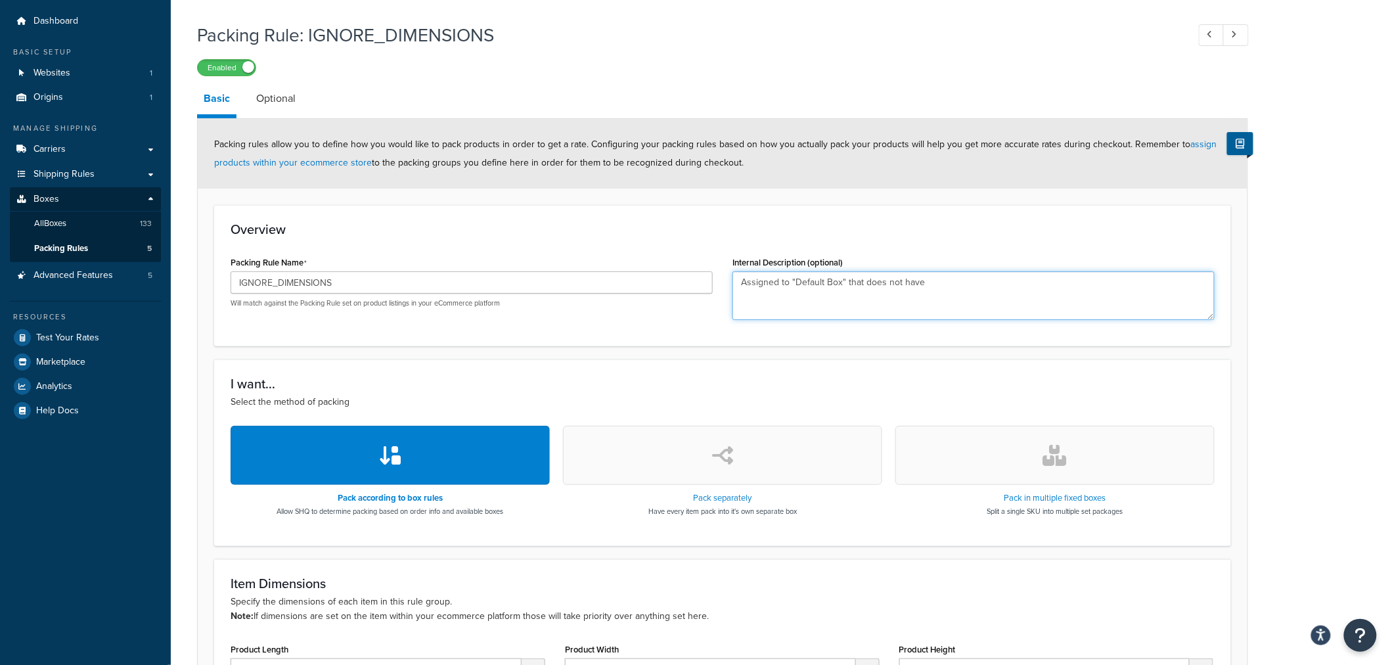
scroll to position [73, 0]
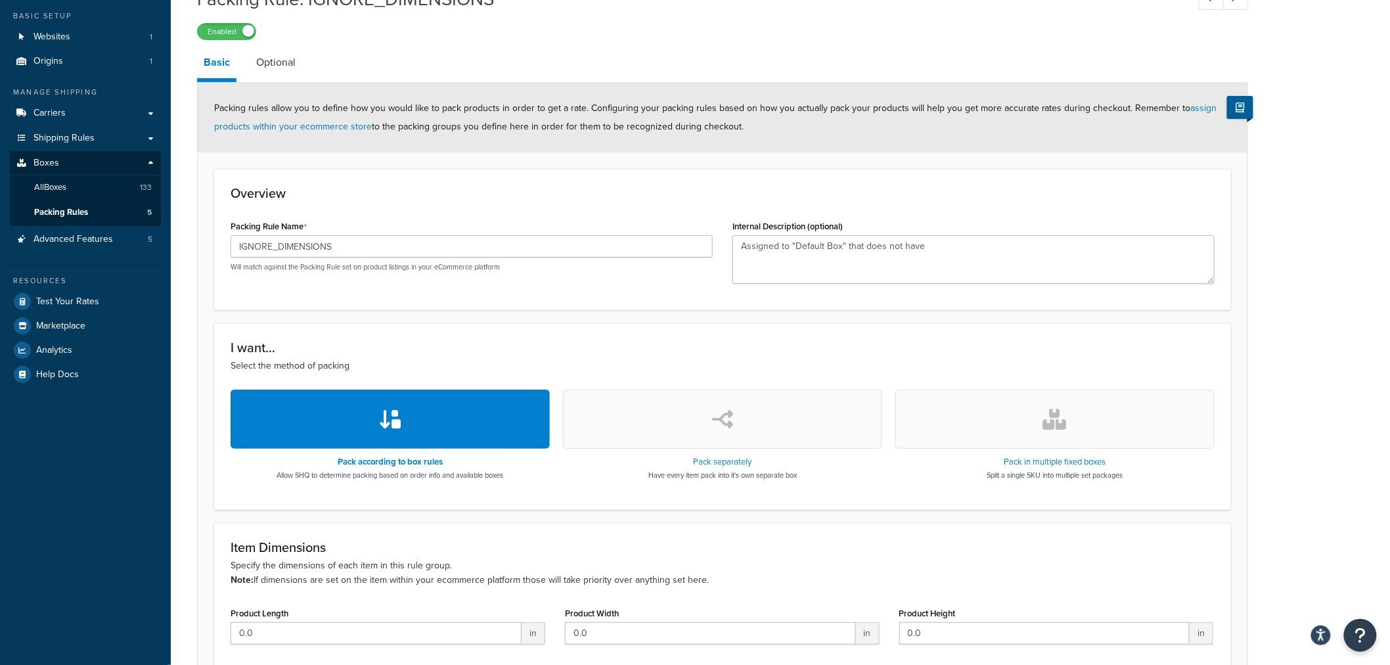
click at [294, 569] on p "Specify the dimensions of each item in this rule group. Note: If dimensions are…" at bounding box center [723, 573] width 984 height 29
copy p "dimensions"
click at [936, 251] on textarea "Assigned to "Default Box" that does not have" at bounding box center [974, 259] width 482 height 49
paste textarea "dimensions"
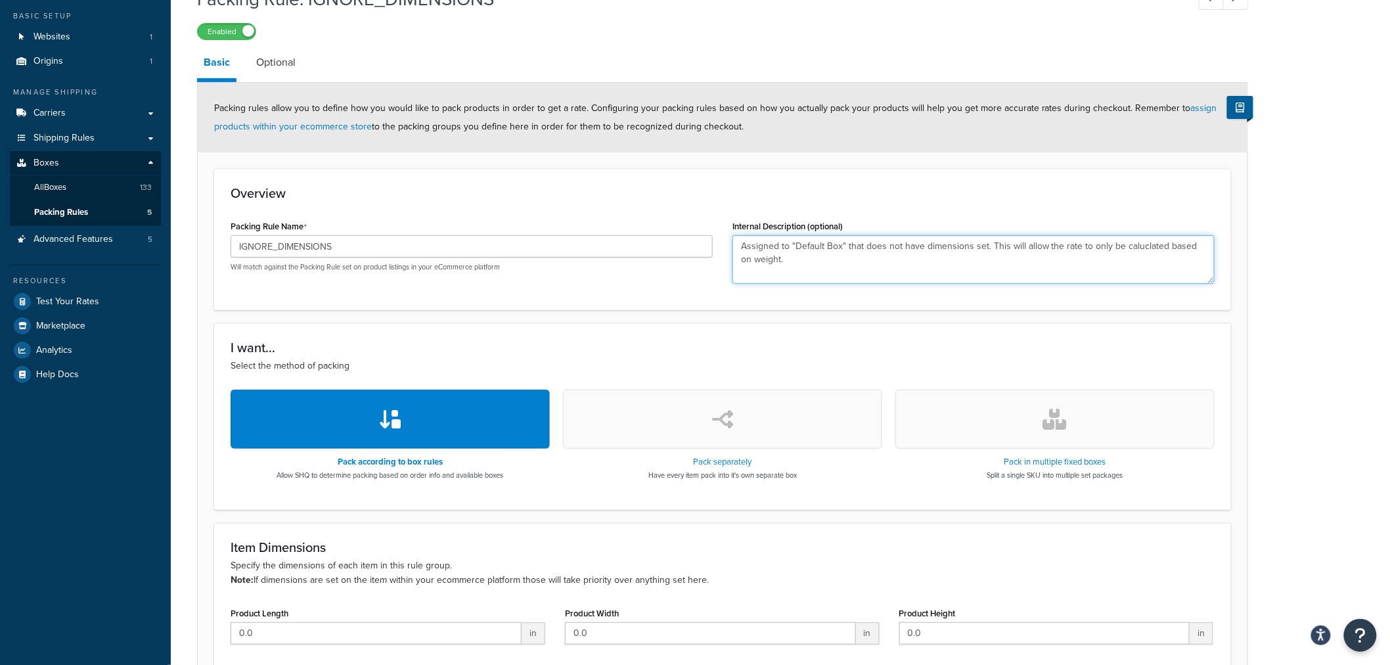
click at [1128, 244] on textarea "Assigned to "Default Box" that does not have dimensions set. This will allow th…" at bounding box center [974, 259] width 482 height 49
click at [1141, 245] on textarea "Assigned to "Default Box" that does not have dimensions set. This will allow th…" at bounding box center [974, 259] width 482 height 49
click at [757, 267] on textarea "Assigned to "Default Box" that does not have dimensions set. This will allow th…" at bounding box center [974, 259] width 482 height 49
click at [743, 260] on textarea "Assigned to "Default Box" that does not have dimensions set. This will allow th…" at bounding box center [974, 259] width 482 height 49
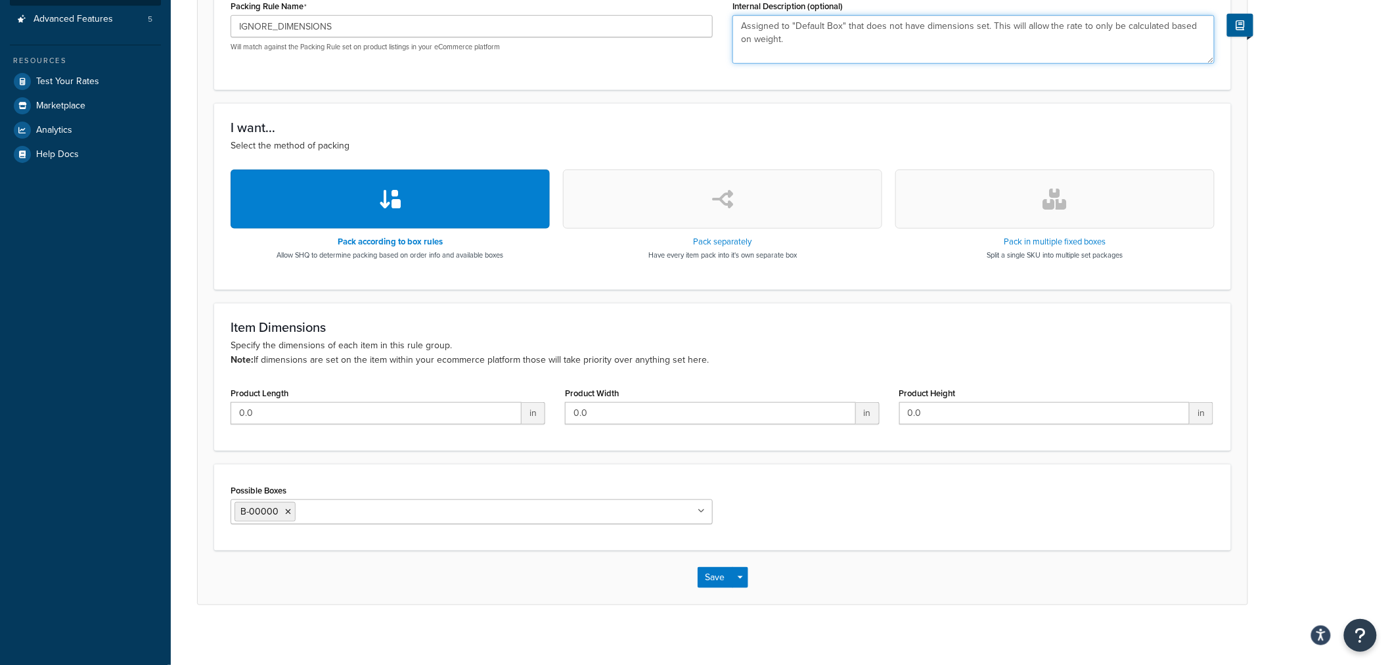
scroll to position [298, 0]
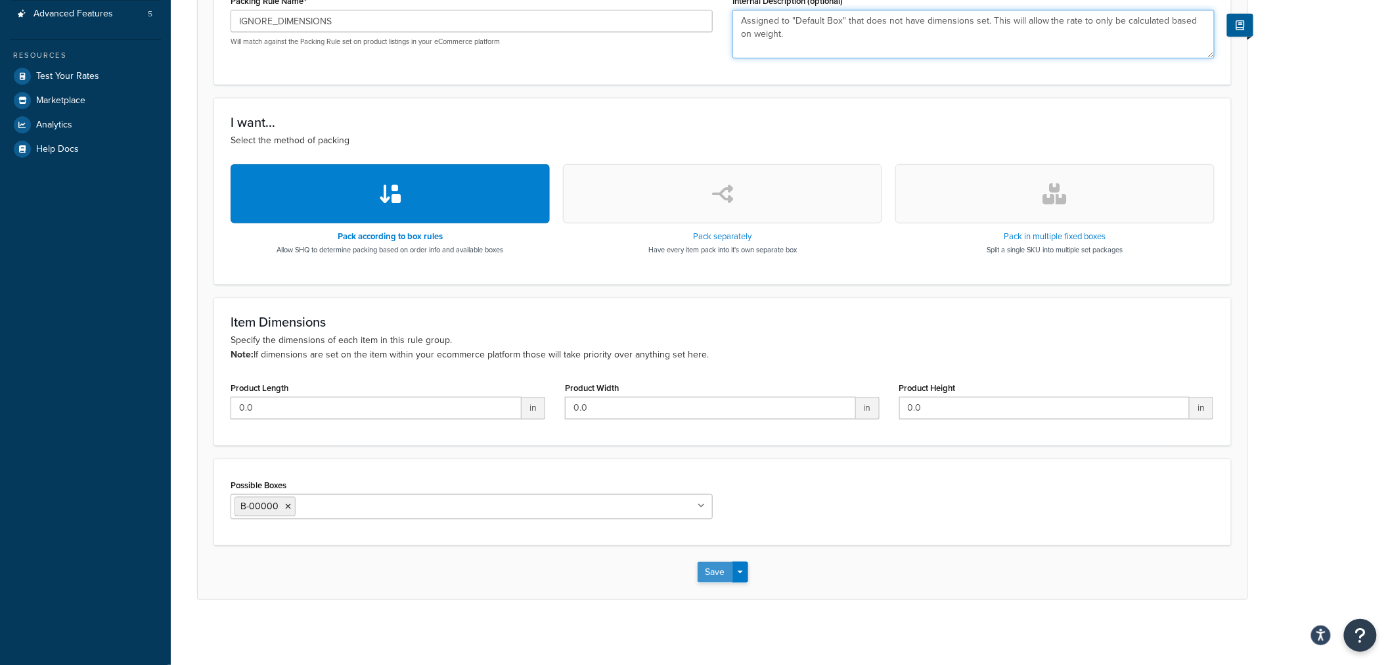
type textarea "Assigned to "Default Box" that does not have dimensions set. This will allow th…"
click at [703, 573] on button "Save" at bounding box center [715, 572] width 35 height 21
